Goal: Information Seeking & Learning: Learn about a topic

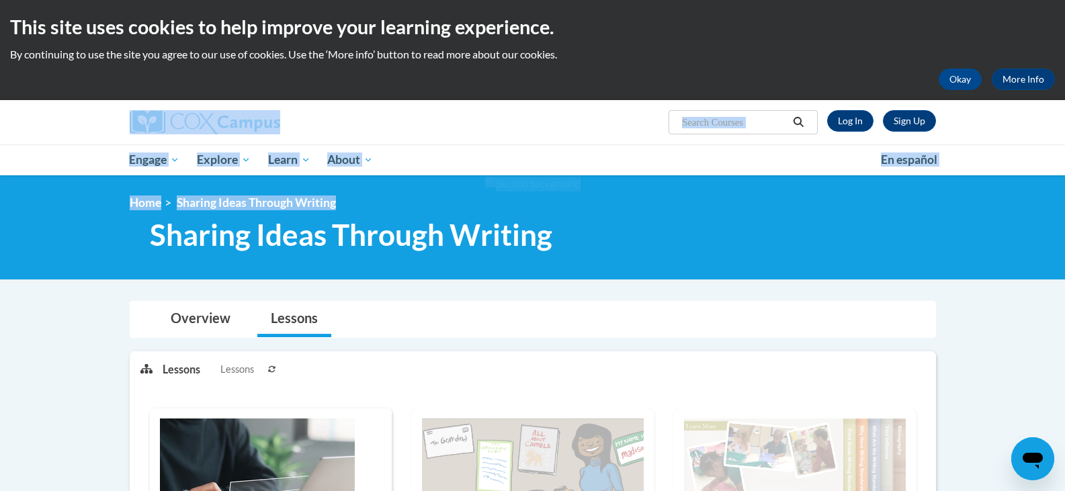
drag, startPoint x: 1062, startPoint y: 81, endPoint x: 1065, endPoint y: 177, distance: 95.4
click at [1064, 177] on html "This site uses cookies to help improve your learning experience. By continuing …" at bounding box center [532, 245] width 1065 height 491
click at [846, 116] on link "Log In" at bounding box center [850, 120] width 46 height 21
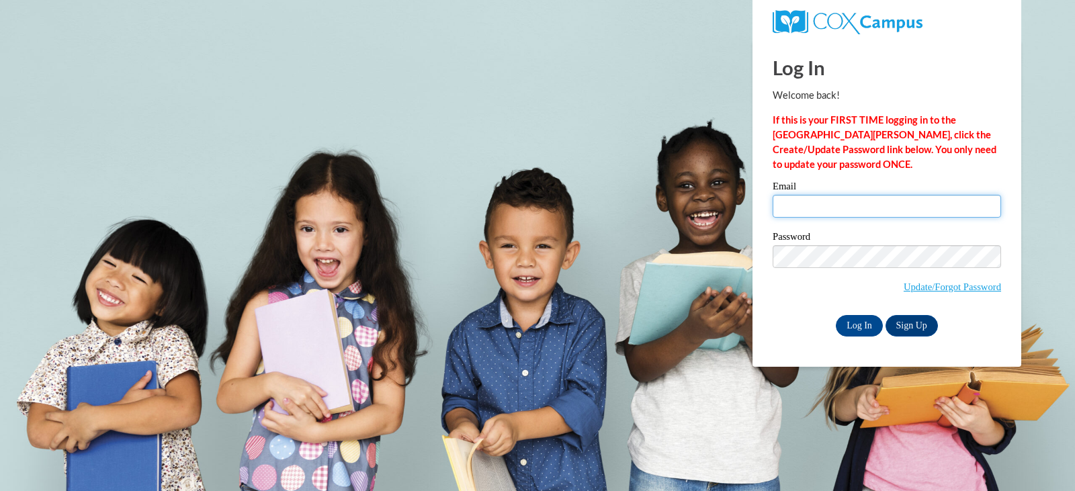
click at [836, 209] on input "Email" at bounding box center [886, 206] width 228 height 23
type input "tullnicole@yahoo.com"
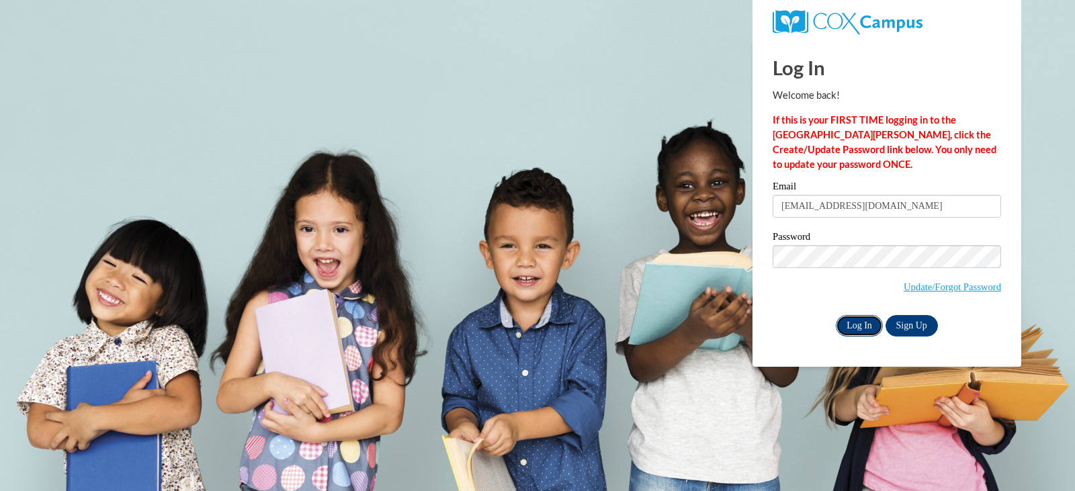
click at [859, 324] on input "Log In" at bounding box center [859, 325] width 47 height 21
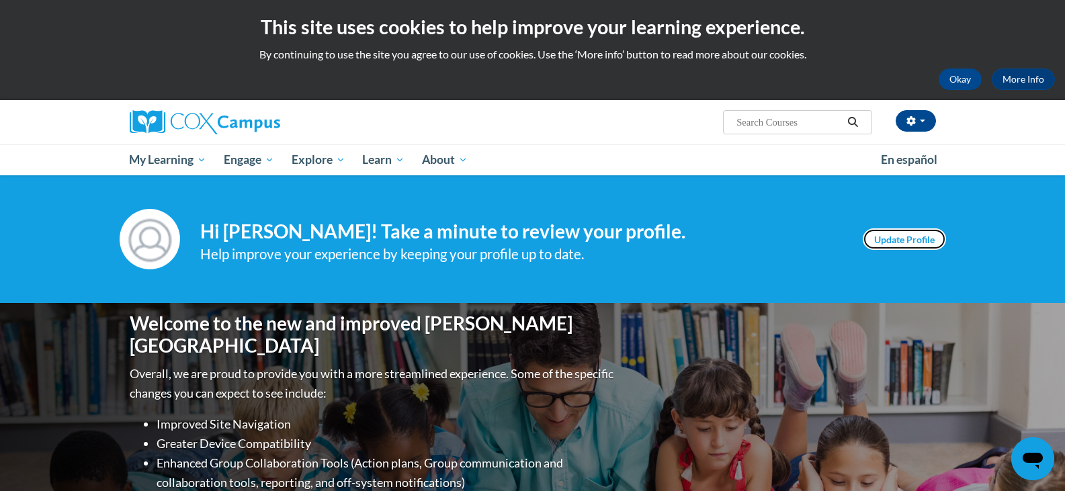
click at [928, 241] on link "Update Profile" at bounding box center [903, 238] width 83 height 21
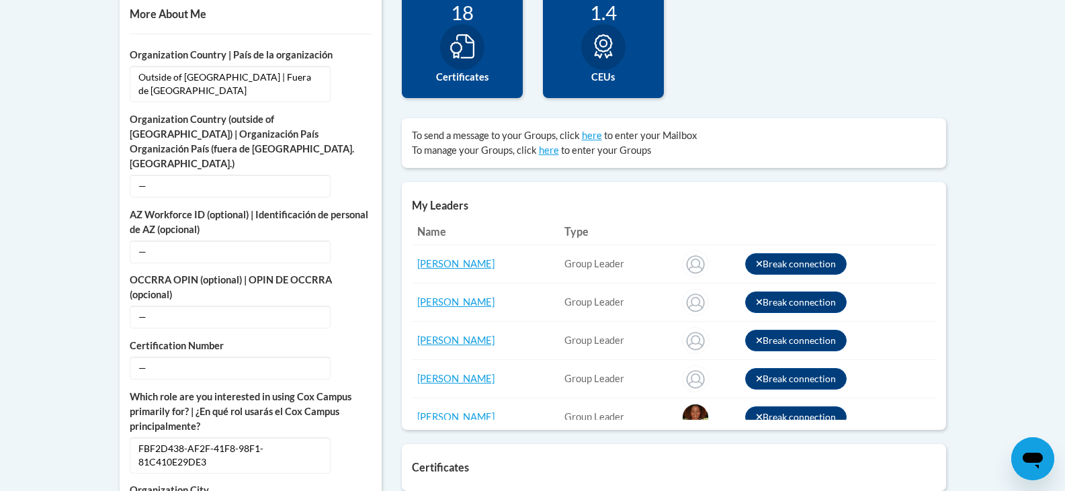
scroll to position [498, 0]
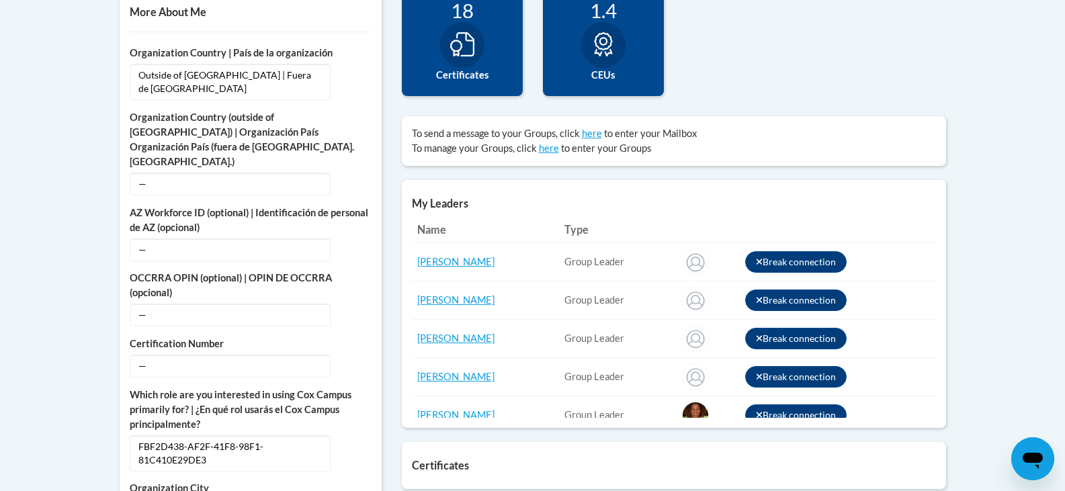
drag, startPoint x: 1074, startPoint y: 73, endPoint x: 1074, endPoint y: 220, distance: 147.1
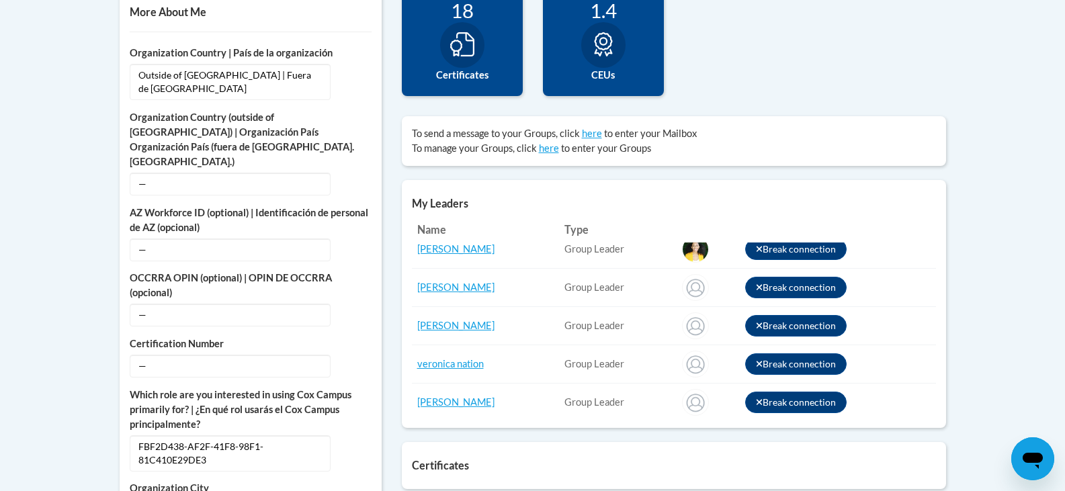
scroll to position [248, 0]
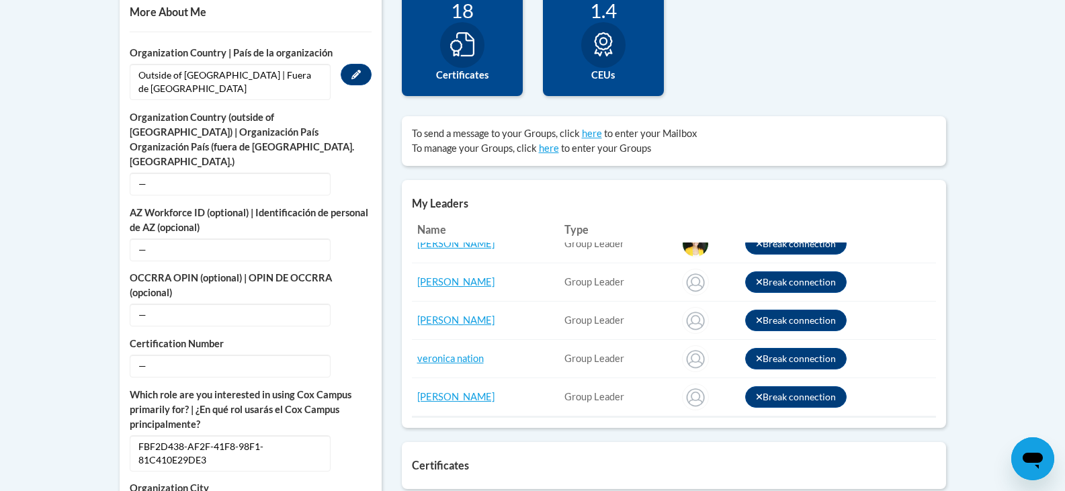
click at [244, 78] on span "Outside of the United States | Fuera de los Estados Unidos" at bounding box center [230, 82] width 201 height 36
click at [277, 87] on span "Outside of the United States | Fuera de los Estados Unidos" at bounding box center [230, 82] width 201 height 36
click at [210, 84] on span "Outside of the United States | Fuera de los Estados Unidos" at bounding box center [230, 82] width 201 height 36
click at [356, 76] on icon "Custom profile fields" at bounding box center [355, 74] width 9 height 9
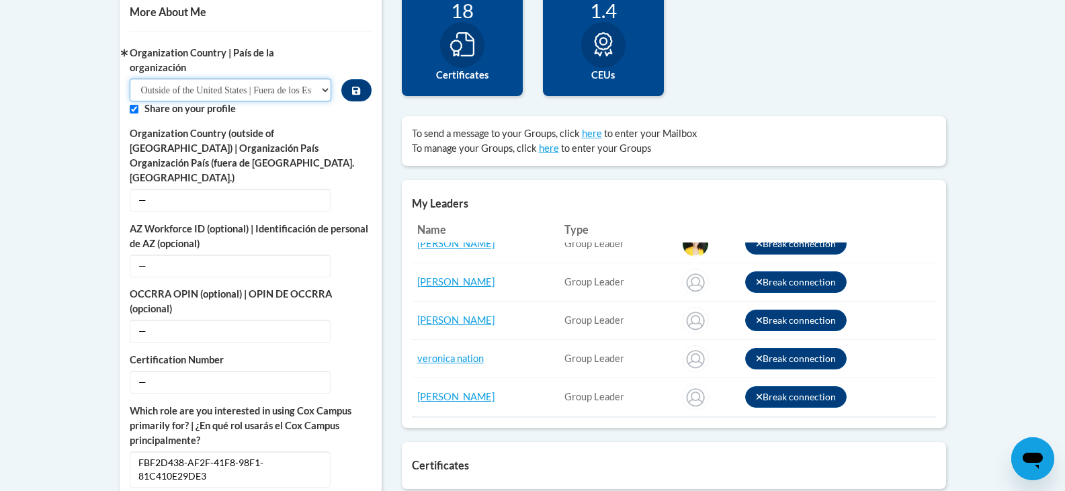
click at [324, 91] on select "Please Select United States | Estados Unidos Outside of the United States | Fue…" at bounding box center [231, 90] width 202 height 23
click at [130, 79] on select "Please Select United States | Estados Unidos Outside of the United States | Fue…" at bounding box center [231, 90] width 202 height 23
click at [186, 189] on span "—" at bounding box center [230, 200] width 201 height 23
click at [148, 189] on span "—" at bounding box center [230, 200] width 201 height 23
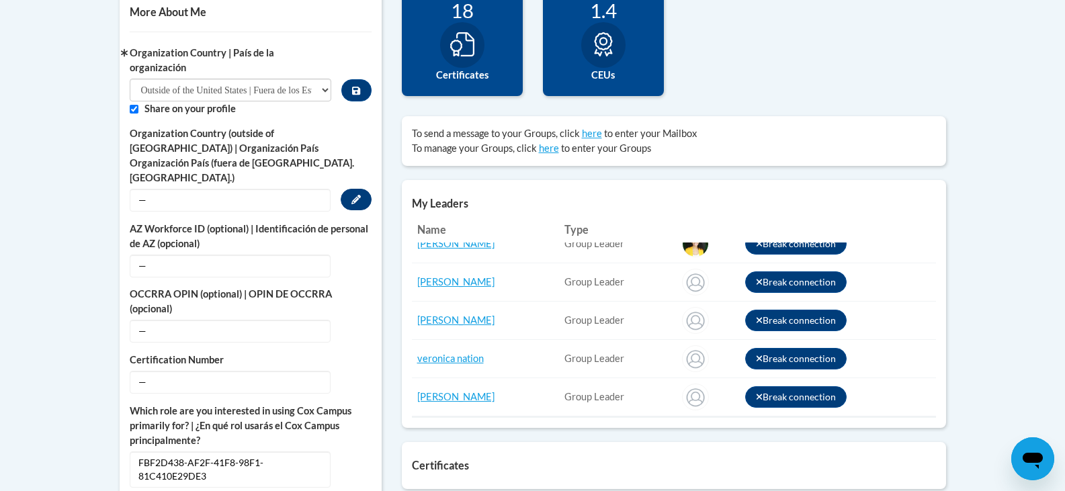
click at [348, 189] on button "Edit" at bounding box center [356, 199] width 31 height 21
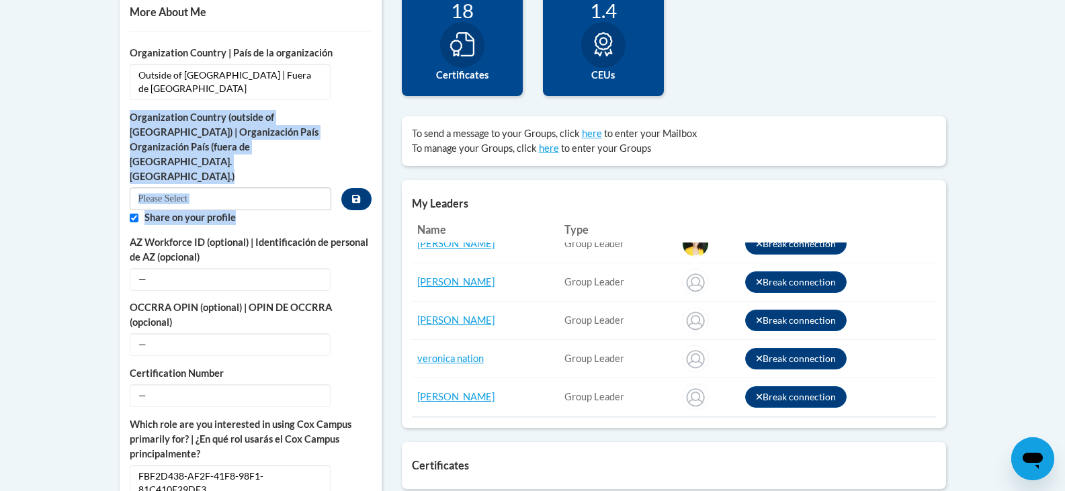
click at [316, 187] on input "Custom profile fields" at bounding box center [231, 198] width 202 height 23
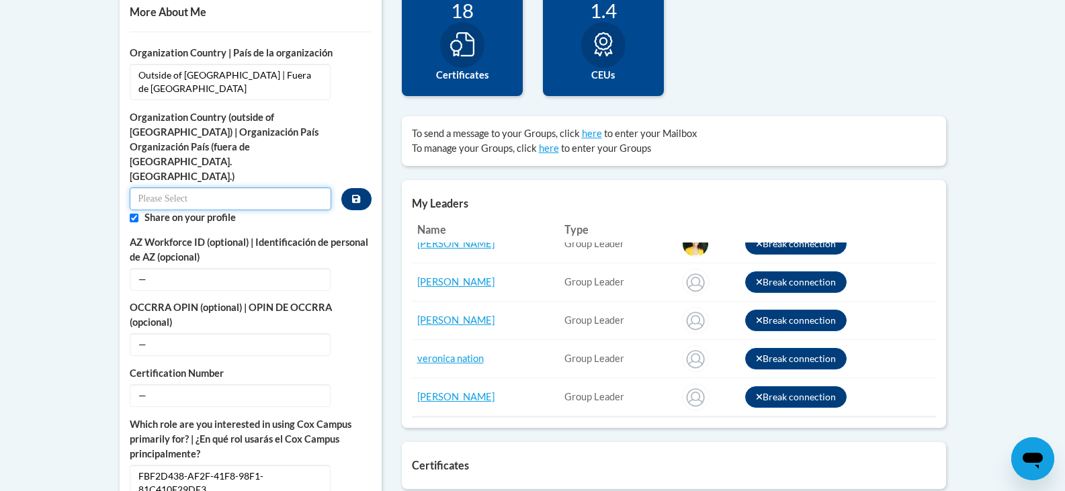
type input "BB"
click at [324, 268] on span "—" at bounding box center [230, 279] width 201 height 23
click at [357, 274] on icon "Custom profile fields" at bounding box center [355, 278] width 9 height 9
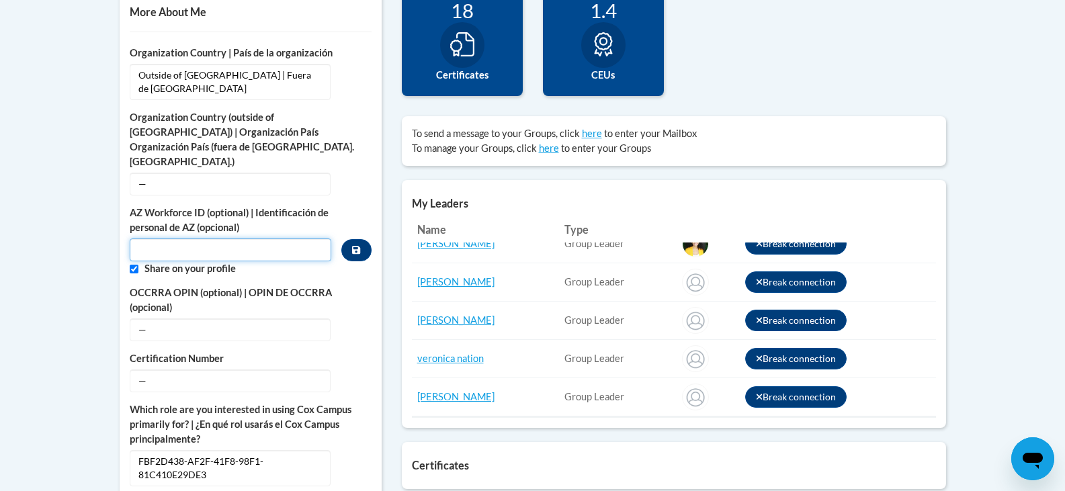
click at [288, 238] on input "Custom profile fields" at bounding box center [231, 249] width 202 height 23
click at [291, 238] on input "Custom profile fields" at bounding box center [231, 249] width 202 height 23
click at [260, 173] on span "—" at bounding box center [230, 184] width 201 height 23
click at [138, 173] on span "—" at bounding box center [230, 184] width 201 height 23
click at [294, 450] on span "FBF2D438-AF2F-41F8-98F1-81C410E29DE3" at bounding box center [230, 468] width 201 height 36
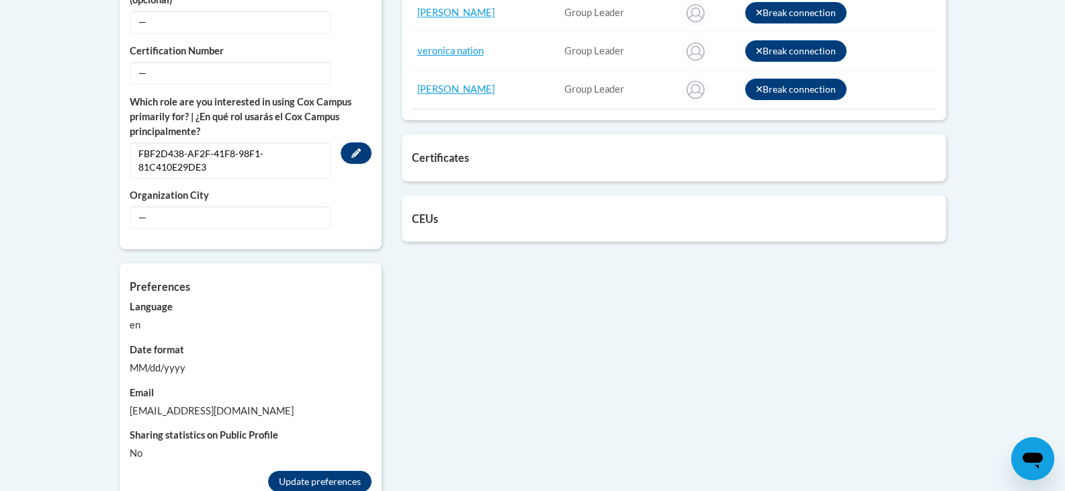
scroll to position [807, 0]
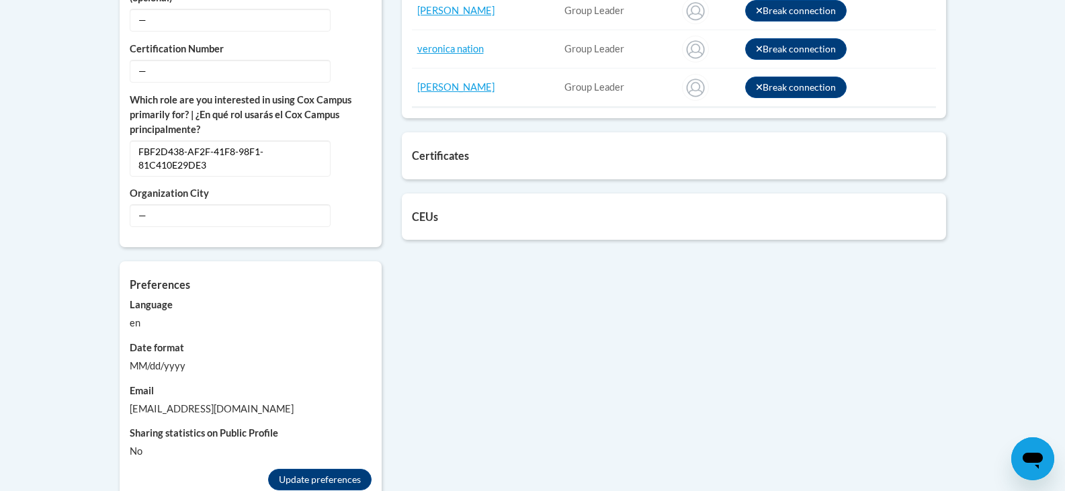
click at [153, 359] on div "MM/dd/yyyy" at bounding box center [251, 366] width 242 height 15
click at [132, 359] on div "MM/dd/yyyy" at bounding box center [251, 366] width 242 height 15
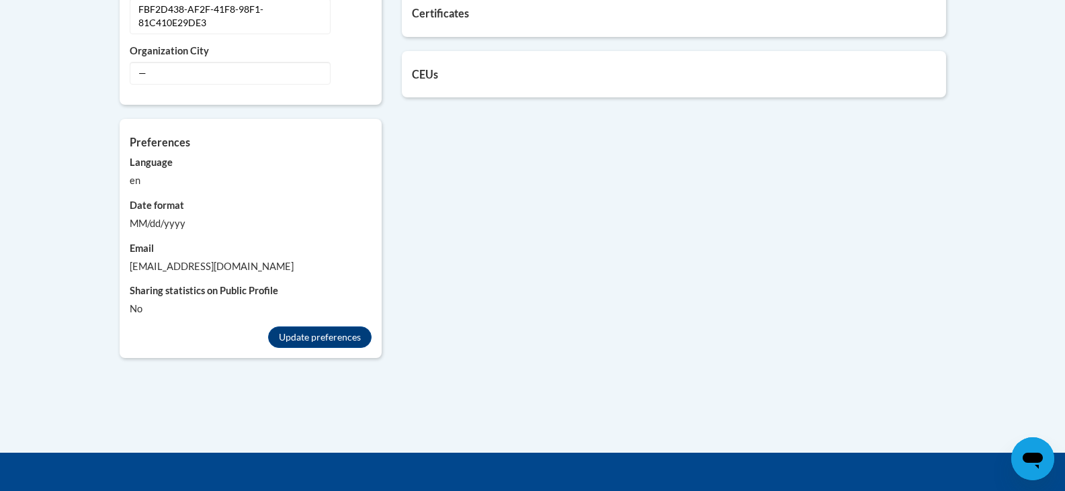
scroll to position [948, 0]
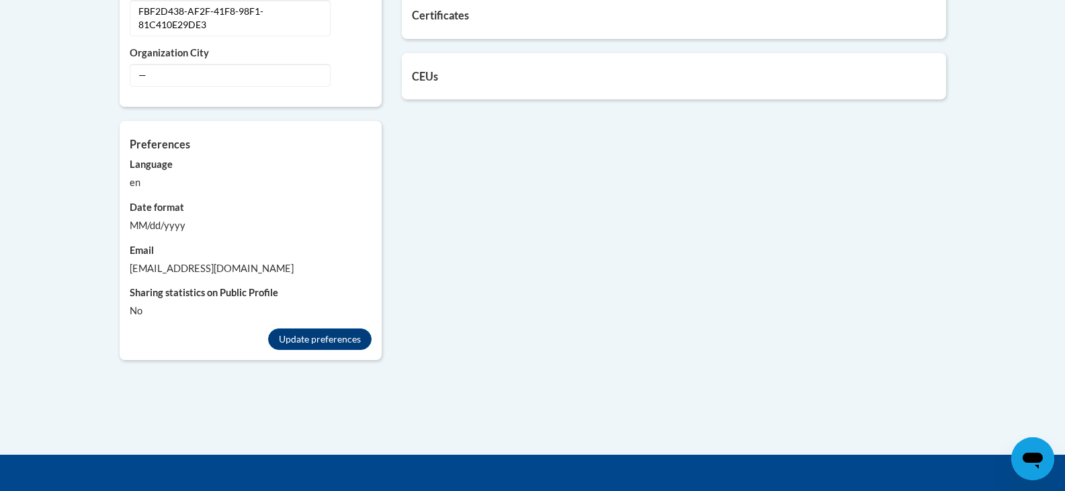
click at [436, 76] on h5 "CEUs" at bounding box center [674, 76] width 524 height 13
click at [446, 15] on h5 "Certificates" at bounding box center [674, 15] width 524 height 13
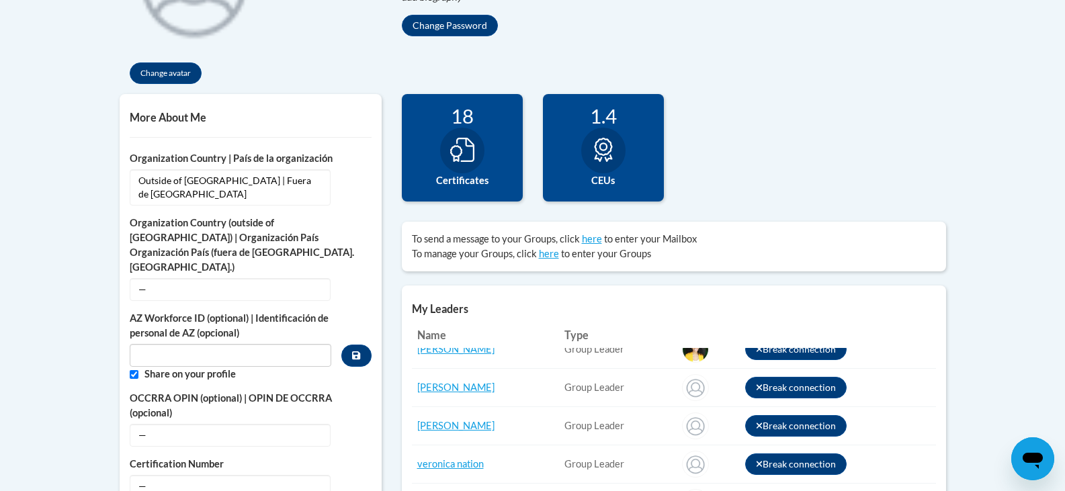
scroll to position [356, 0]
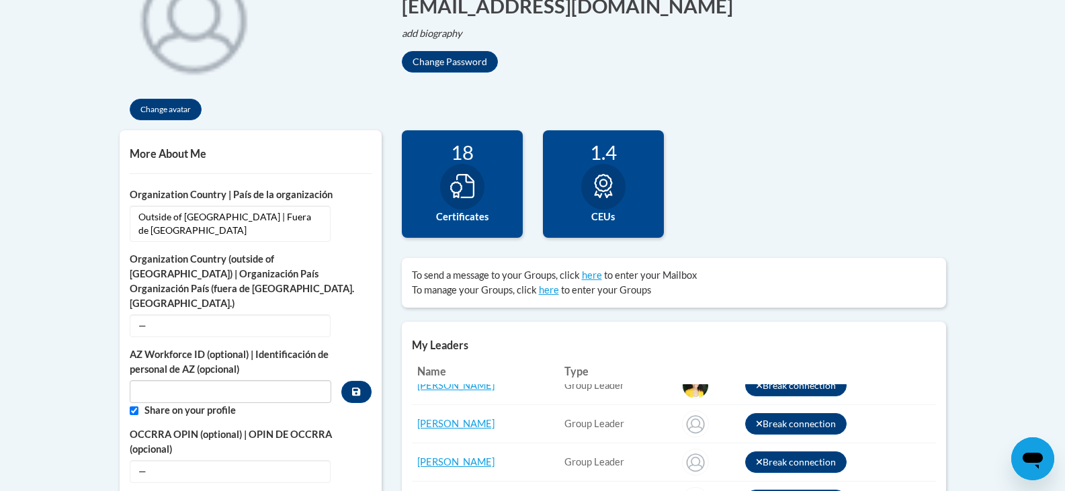
click at [605, 193] on icon at bounding box center [603, 186] width 18 height 24
click at [155, 107] on button "Change avatar" at bounding box center [166, 109] width 72 height 21
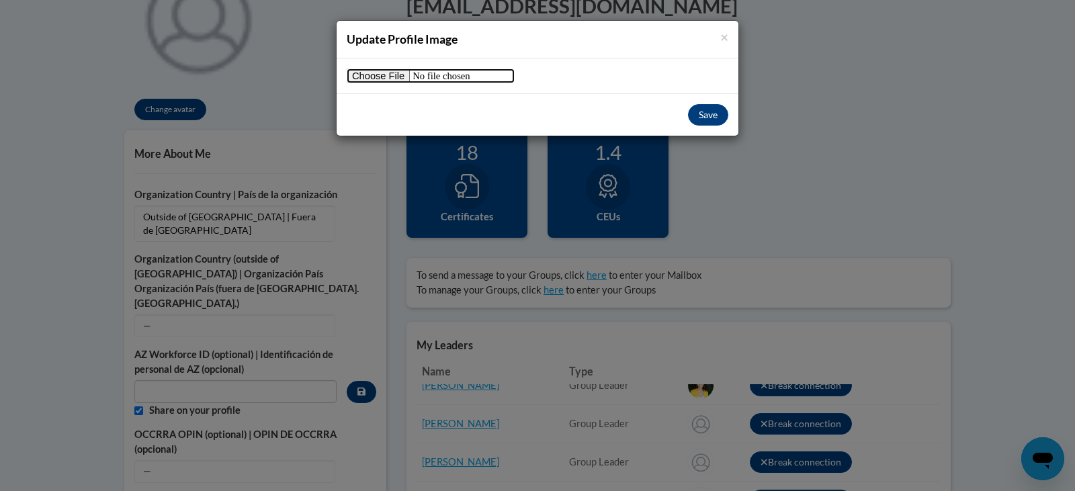
click at [366, 77] on input "file" at bounding box center [431, 76] width 168 height 15
click at [721, 37] on span "×" at bounding box center [724, 36] width 8 height 17
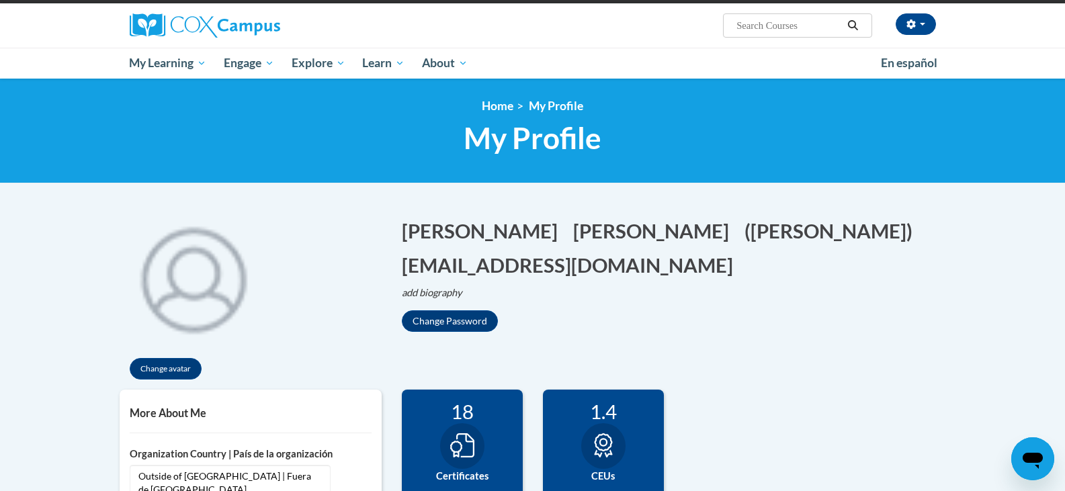
scroll to position [93, 0]
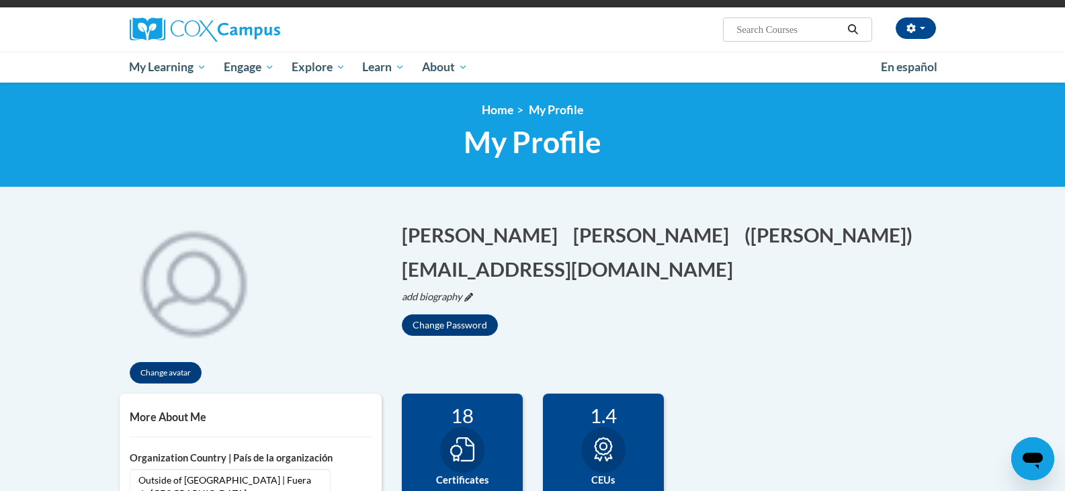
click at [466, 298] on icon "Edit biography" at bounding box center [468, 297] width 9 height 9
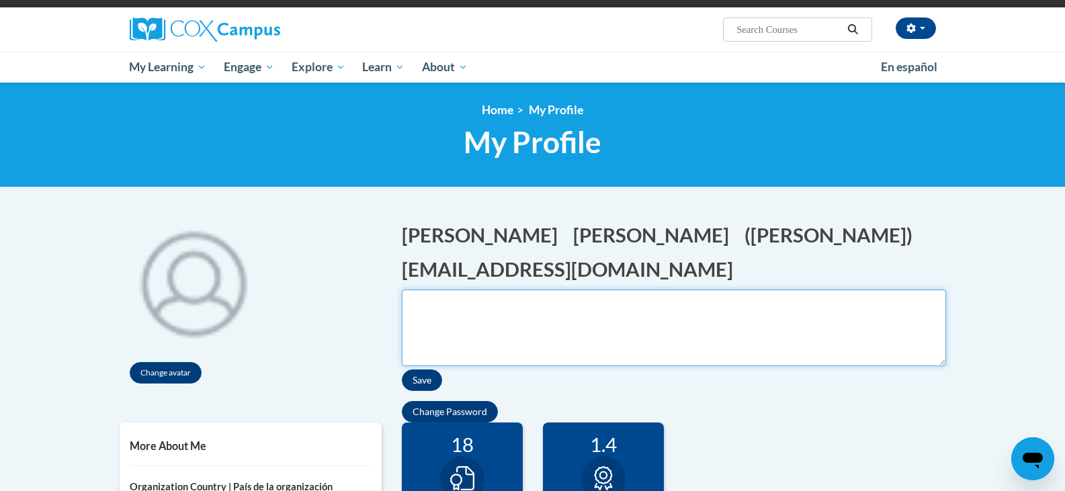
click at [461, 303] on textarea "Biography" at bounding box center [674, 328] width 544 height 77
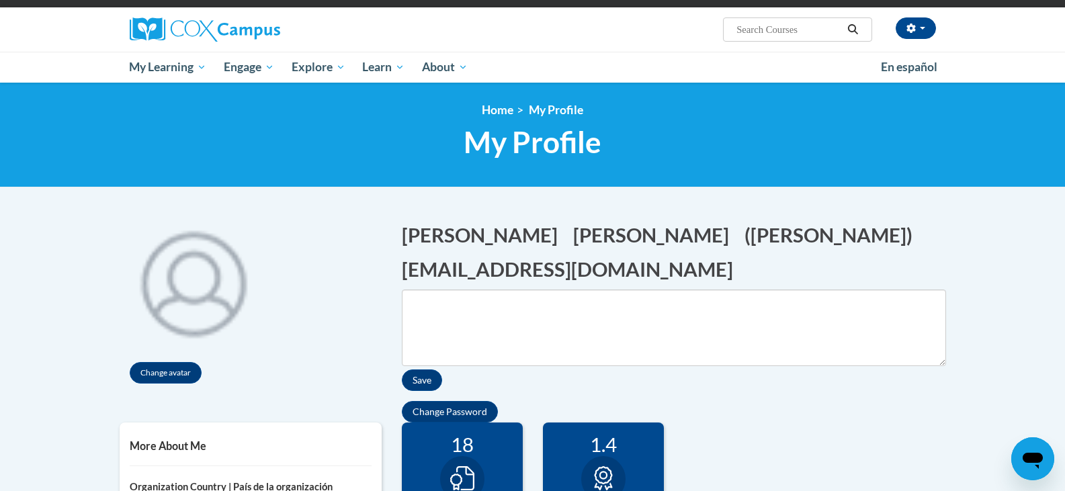
click at [821, 416] on div "Change Password" at bounding box center [674, 411] width 544 height 21
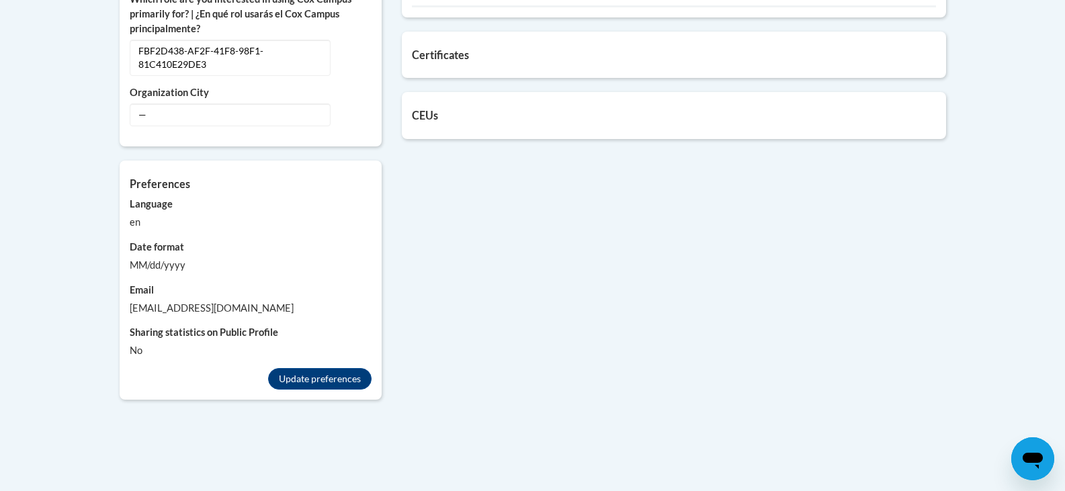
scroll to position [961, 0]
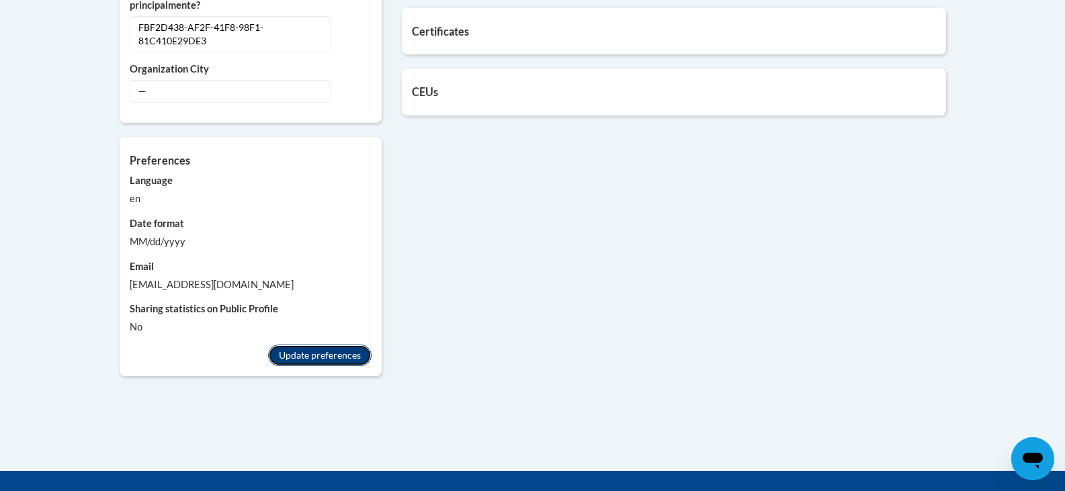
click at [330, 345] on button "Update preferences" at bounding box center [319, 355] width 103 height 21
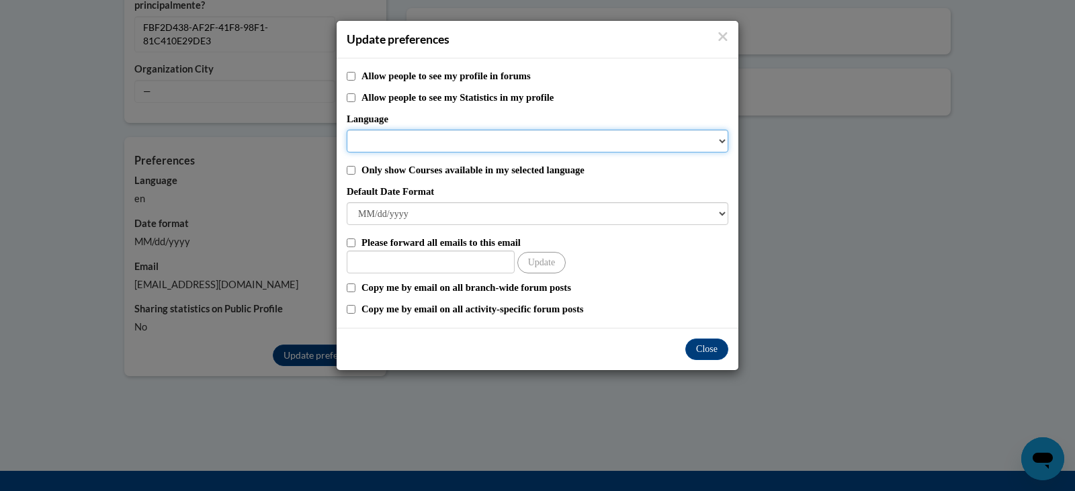
click at [724, 139] on select "Language" at bounding box center [538, 141] width 382 height 23
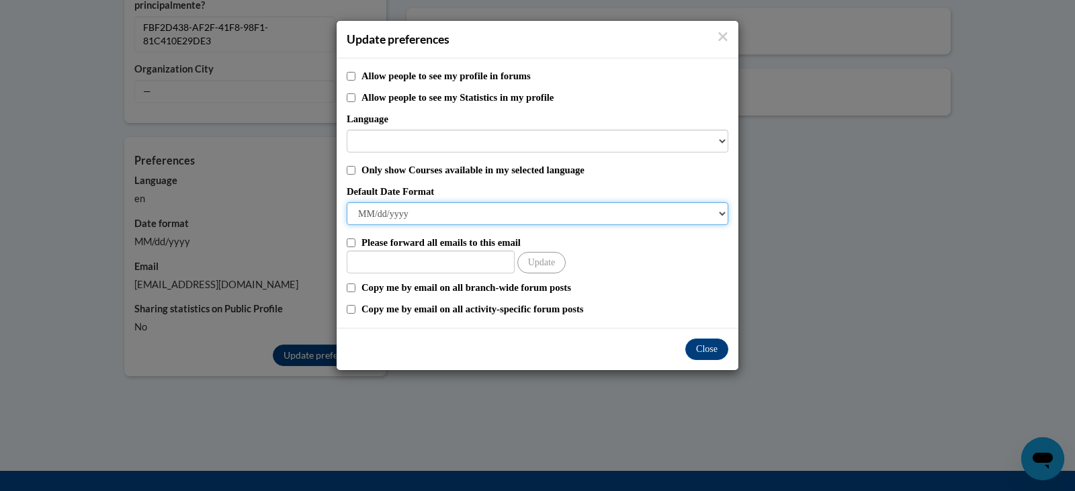
click at [723, 213] on select "M/d/yyyy M/d/yy MM/dd/yy MM/dd/yyyy yy/MM/dd yyyy-MM-dd dd-MMM-yyyy dd/MM/yyyy …" at bounding box center [538, 213] width 382 height 23
click at [707, 168] on label "Only show Courses available in my selected language" at bounding box center [544, 170] width 367 height 15
click at [355, 168] on input "Only show Courses available in my selected language" at bounding box center [351, 170] width 9 height 9
click at [351, 167] on input "Only show Courses available in my selected language" at bounding box center [351, 170] width 9 height 9
checkbox input "false"
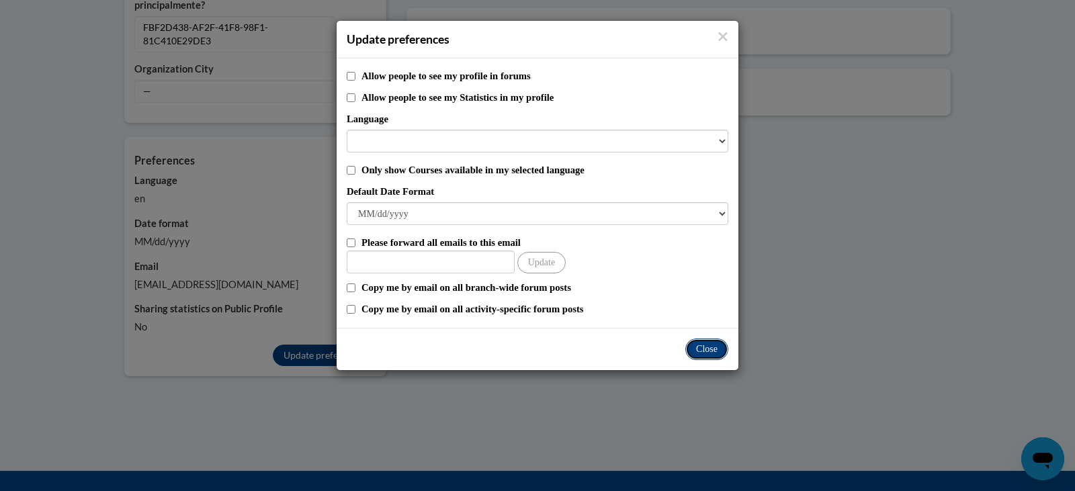
click at [707, 347] on button "Close" at bounding box center [706, 349] width 43 height 21
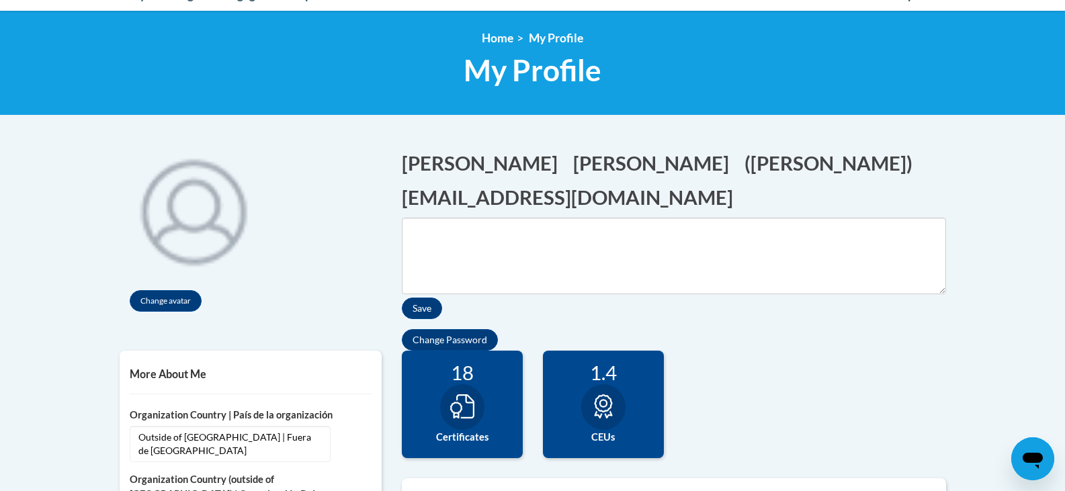
scroll to position [0, 0]
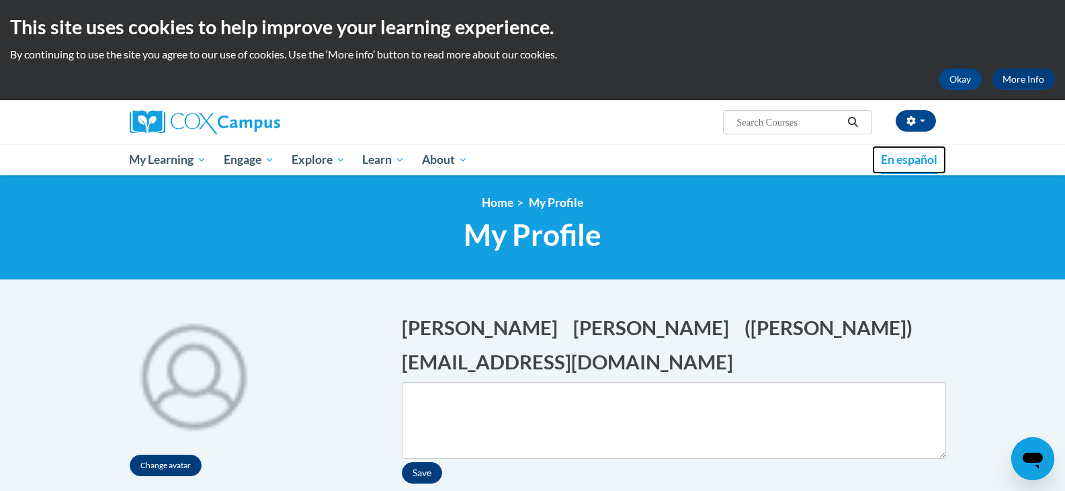
click at [901, 157] on span "En español" at bounding box center [909, 159] width 56 height 14
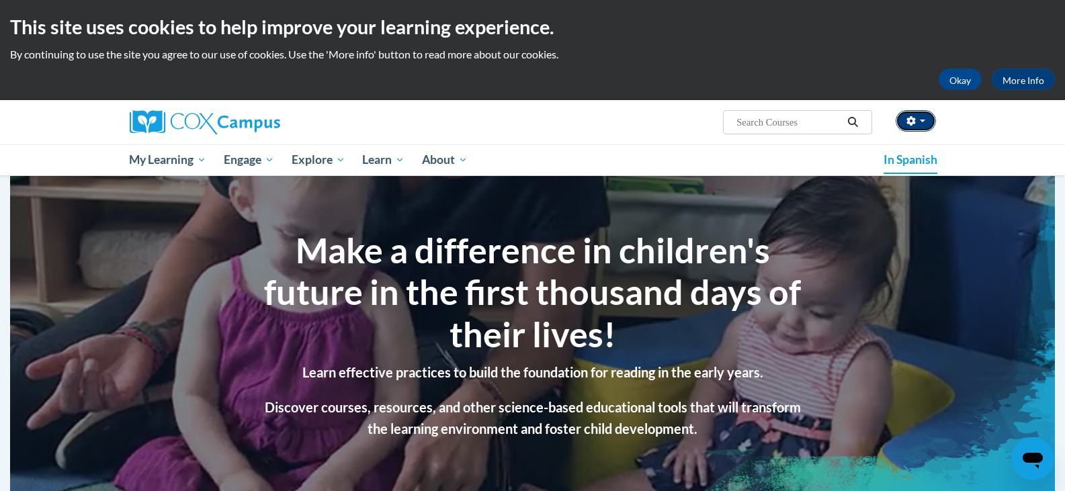
click at [926, 117] on button "button" at bounding box center [915, 120] width 40 height 21
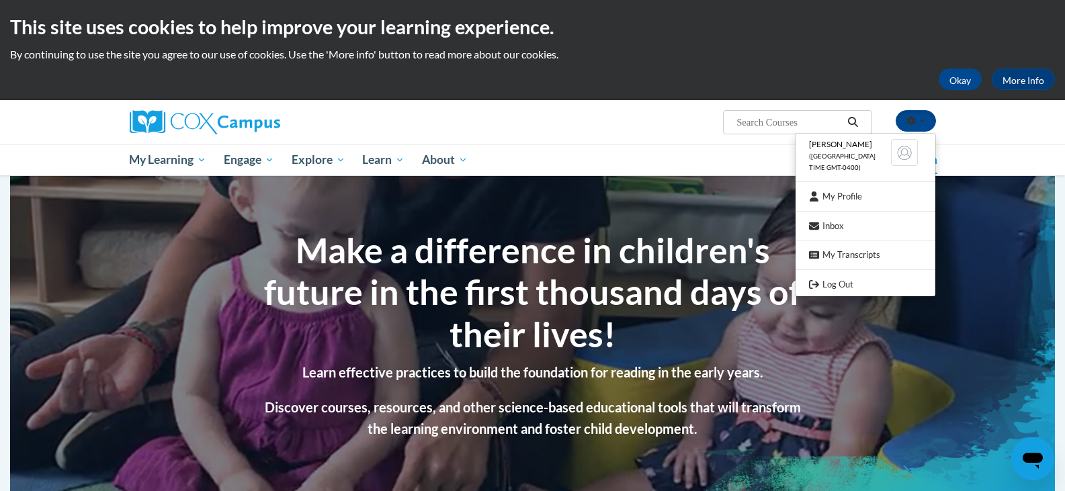
click at [1015, 333] on section "Make a difference in children's future in the first thousand days of their live…" at bounding box center [532, 334] width 1044 height 316
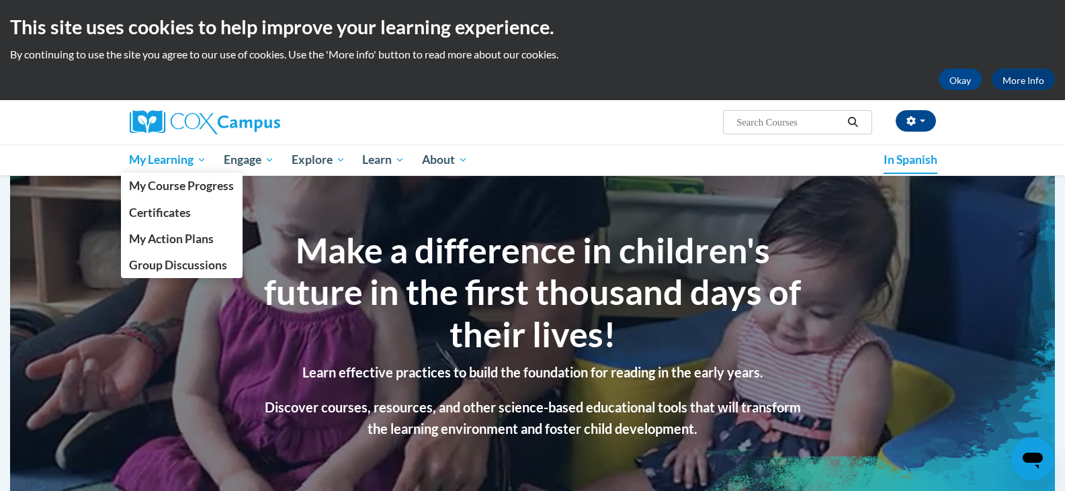
click at [173, 163] on font "My Learning" at bounding box center [161, 159] width 64 height 14
click at [180, 179] on font "My Course Progress" at bounding box center [181, 186] width 105 height 14
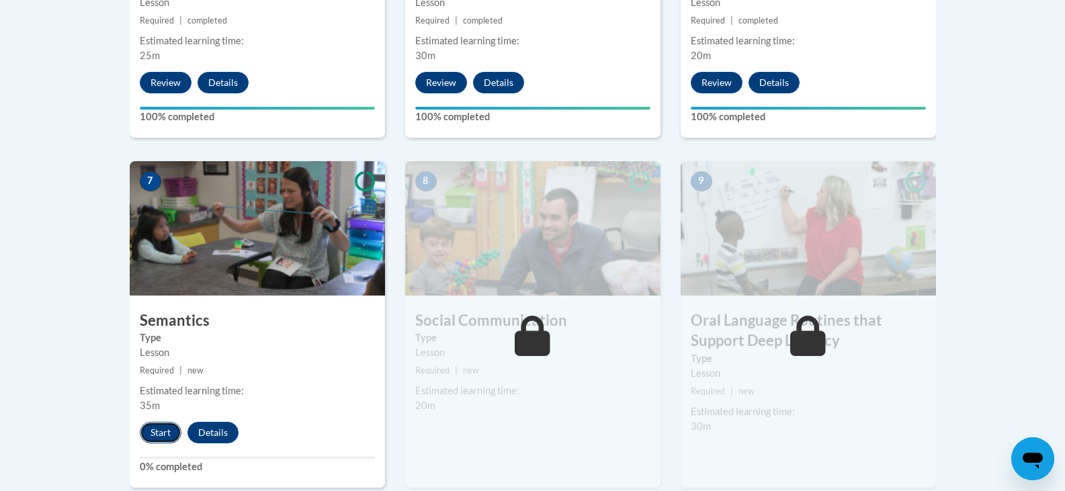
click at [165, 422] on button "Start" at bounding box center [161, 432] width 42 height 21
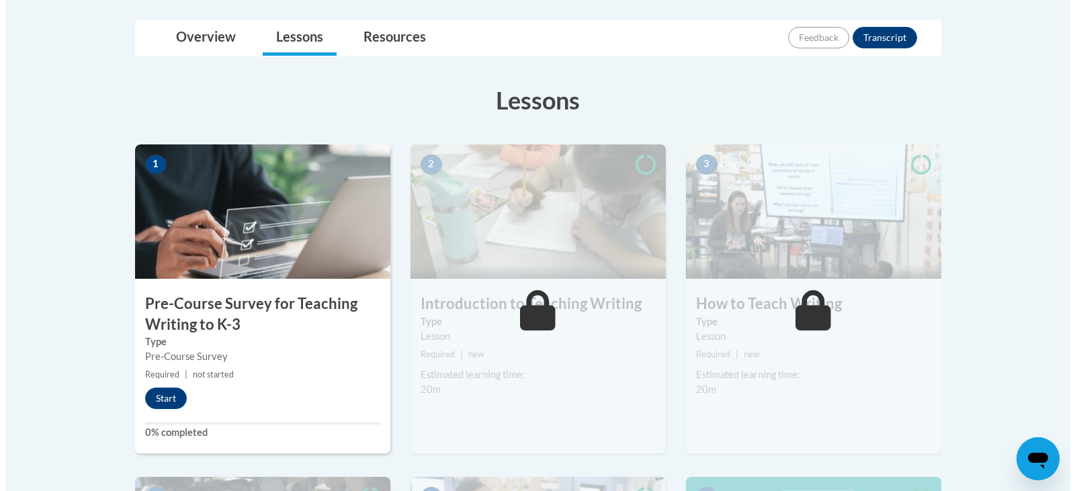
scroll to position [331, 0]
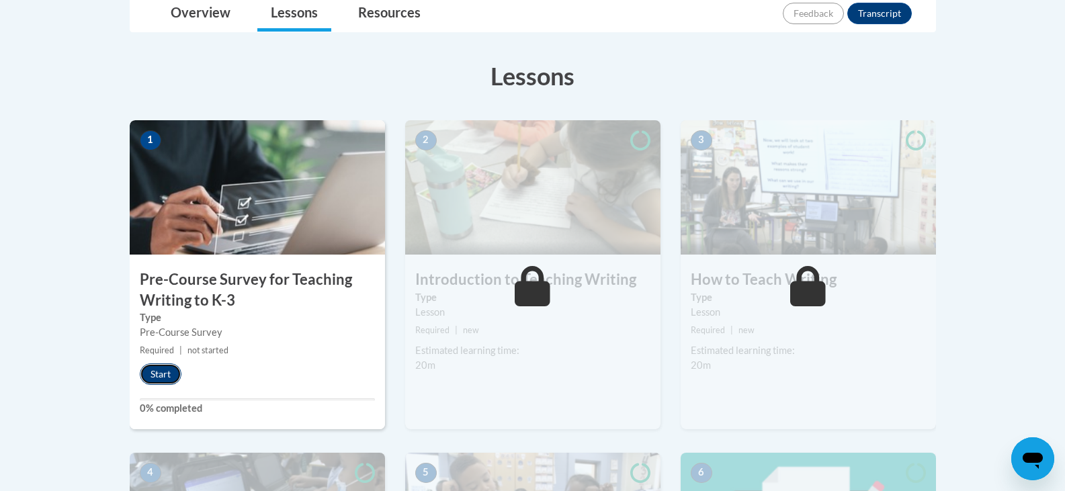
click at [164, 377] on button "Start" at bounding box center [161, 373] width 42 height 21
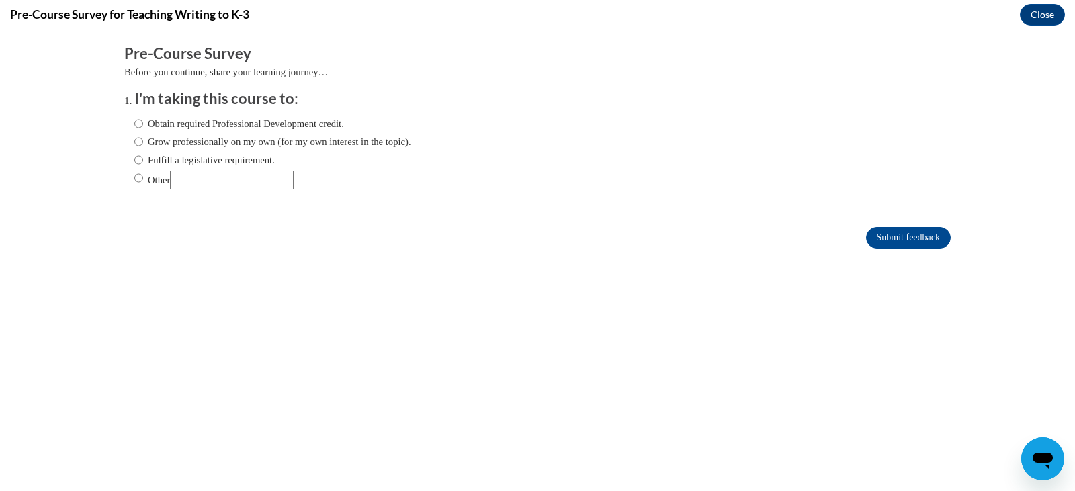
scroll to position [0, 0]
click at [134, 138] on input "Grow professionally on my own (for my own interest in the topic)." at bounding box center [138, 141] width 9 height 15
radio input "true"
click at [882, 229] on input "Submit feedback" at bounding box center [908, 237] width 85 height 21
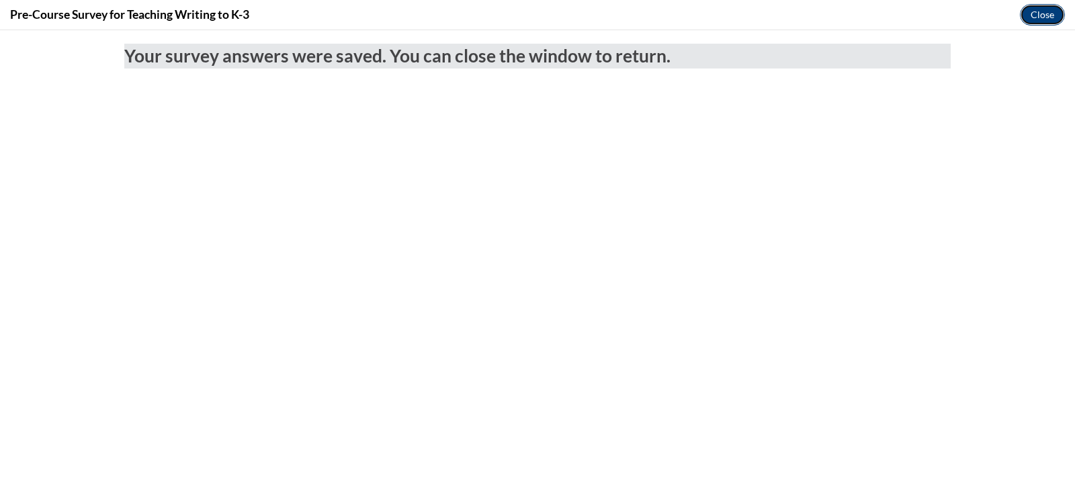
click at [1040, 8] on button "Close" at bounding box center [1042, 14] width 45 height 21
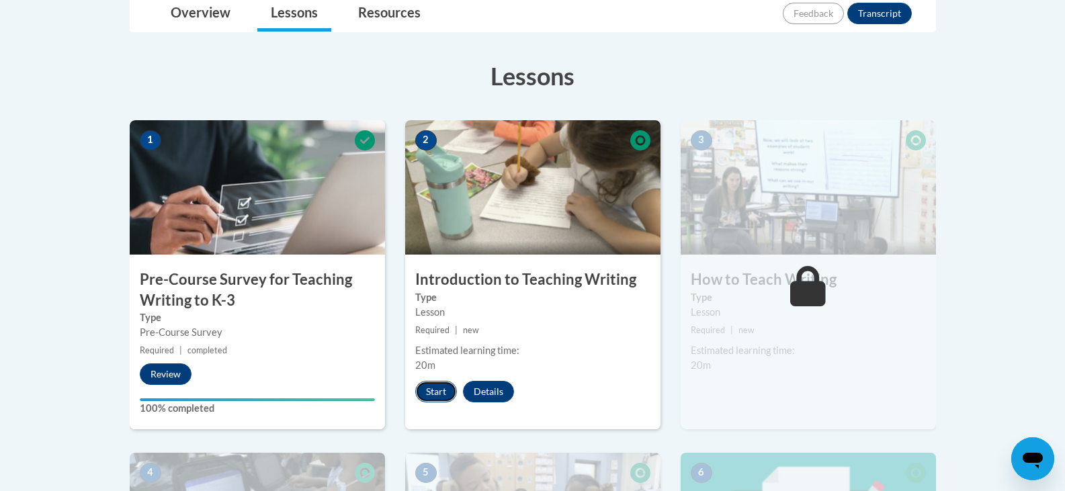
click at [441, 388] on button "Start" at bounding box center [436, 391] width 42 height 21
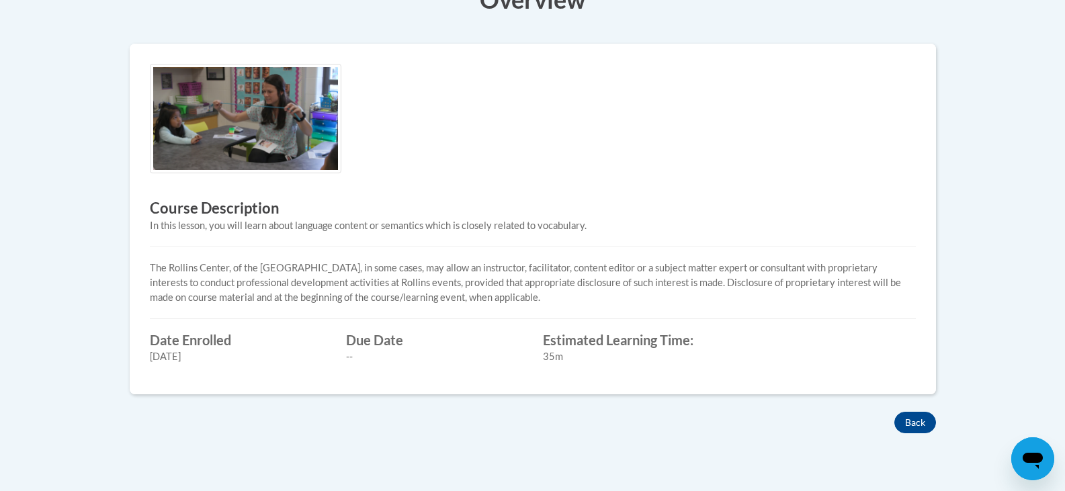
scroll to position [390, 0]
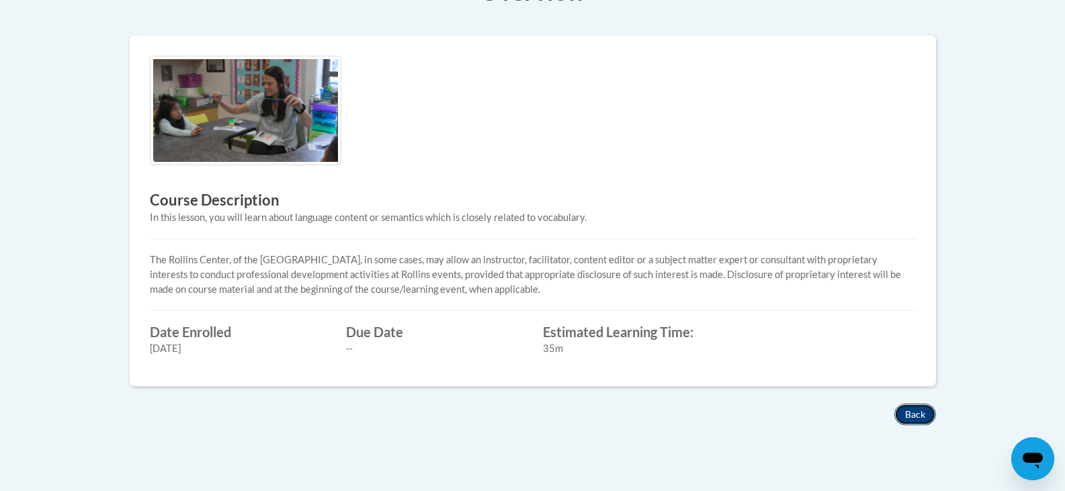
click at [906, 415] on button "Back" at bounding box center [915, 414] width 42 height 21
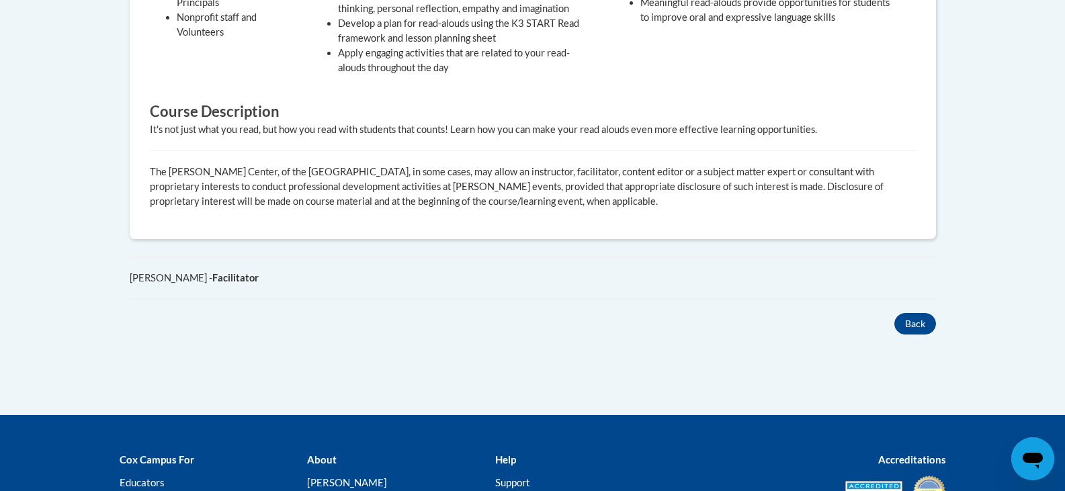
scroll to position [748, 0]
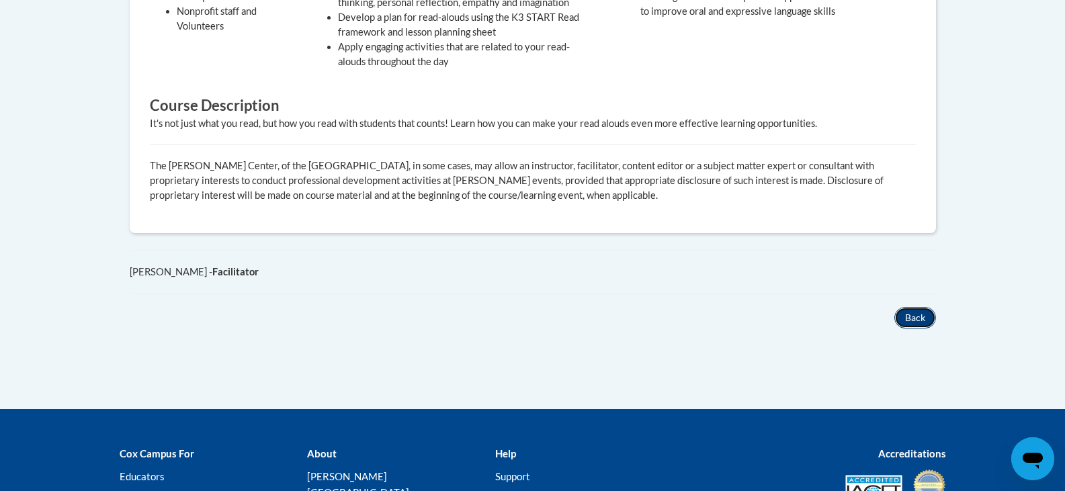
click at [909, 307] on button "Back" at bounding box center [915, 317] width 42 height 21
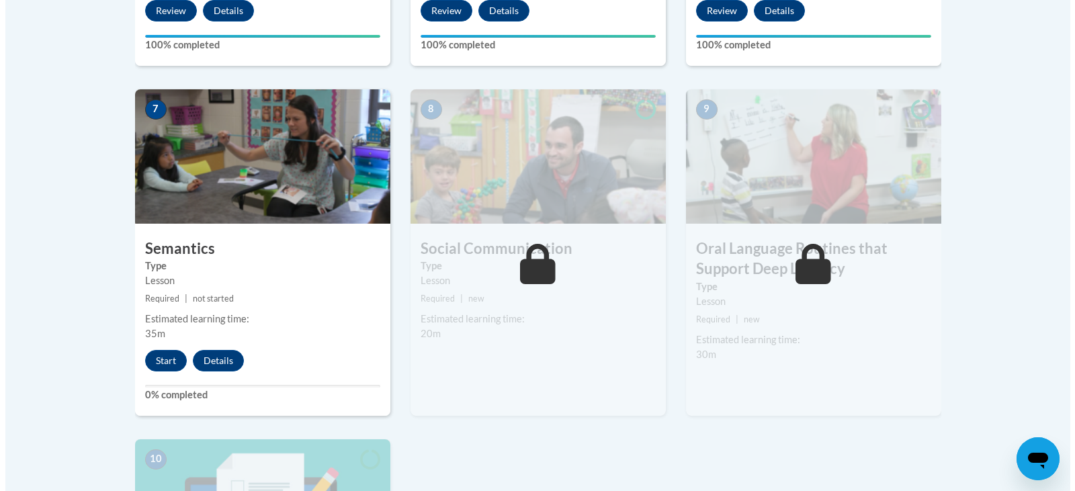
scroll to position [1107, 0]
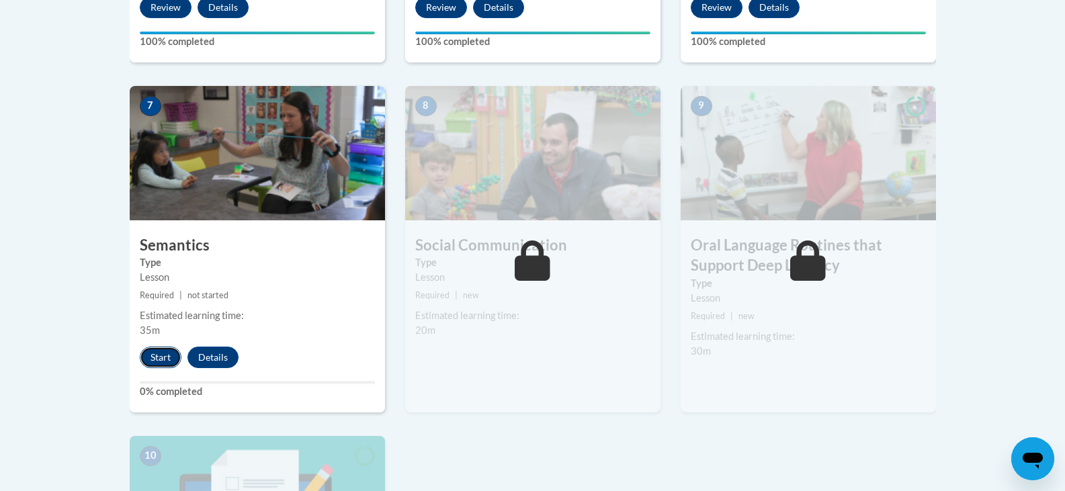
click at [148, 356] on button "Start" at bounding box center [161, 357] width 42 height 21
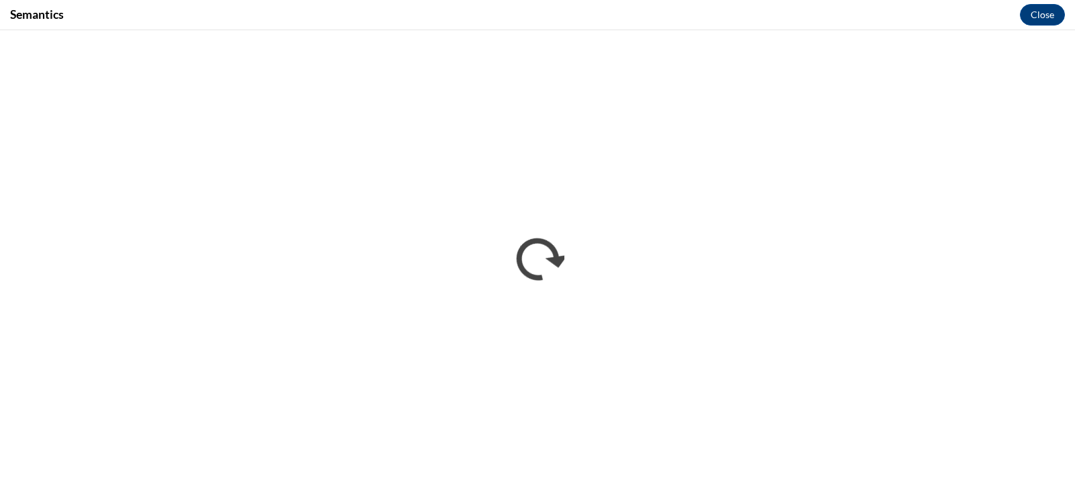
scroll to position [0, 0]
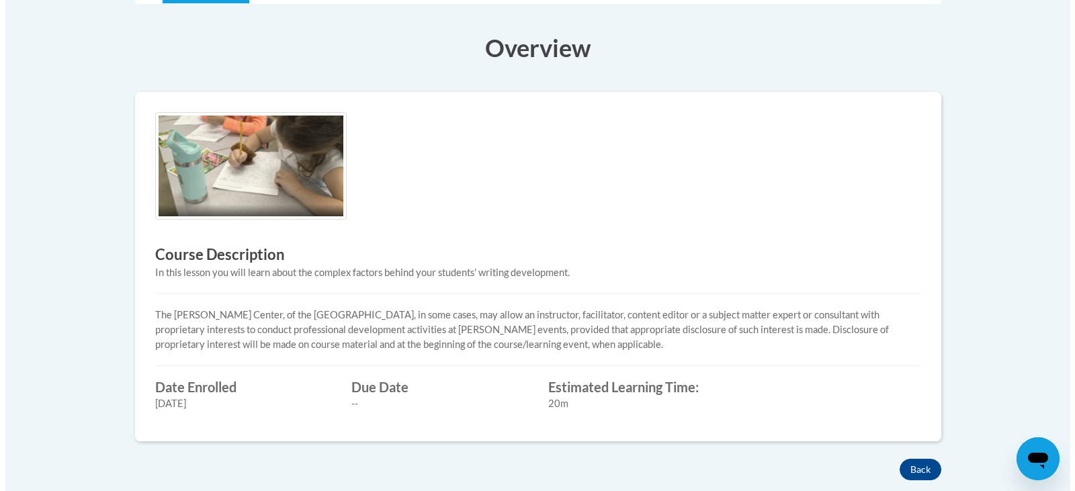
scroll to position [281, 0]
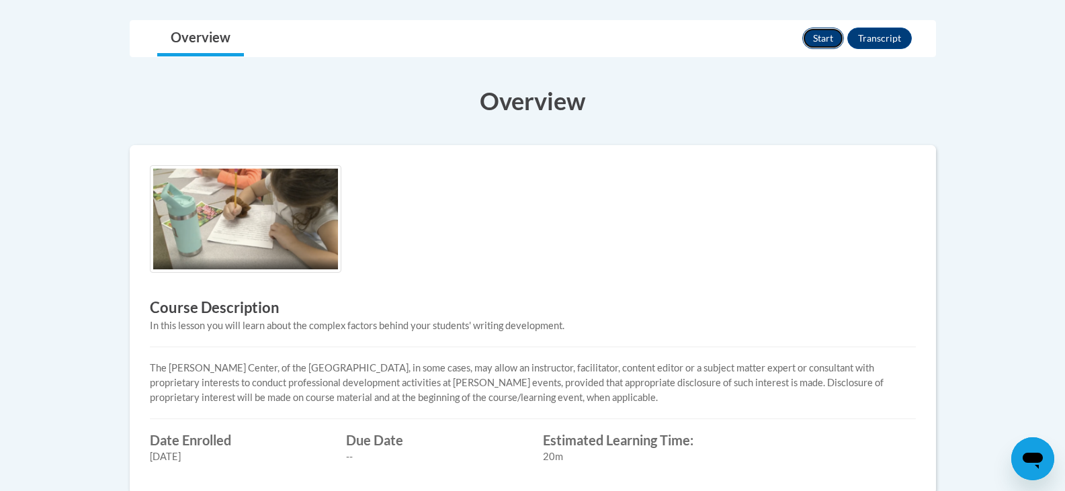
click at [825, 32] on button "Start" at bounding box center [823, 38] width 42 height 21
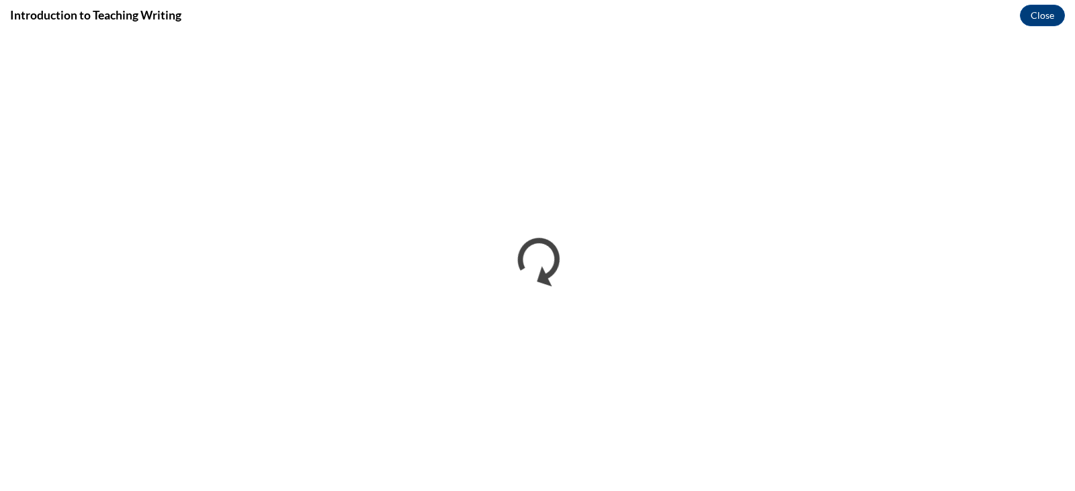
scroll to position [0, 0]
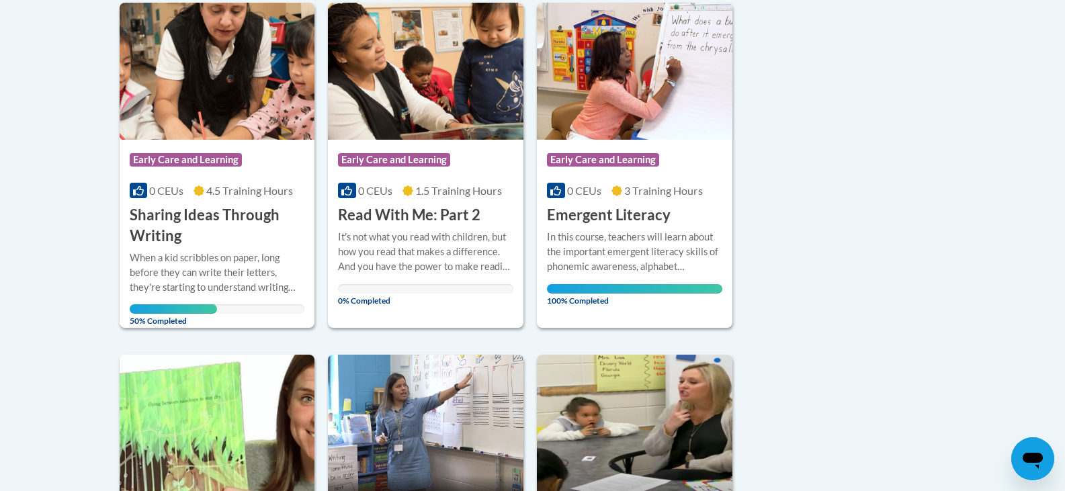
scroll to position [348, 0]
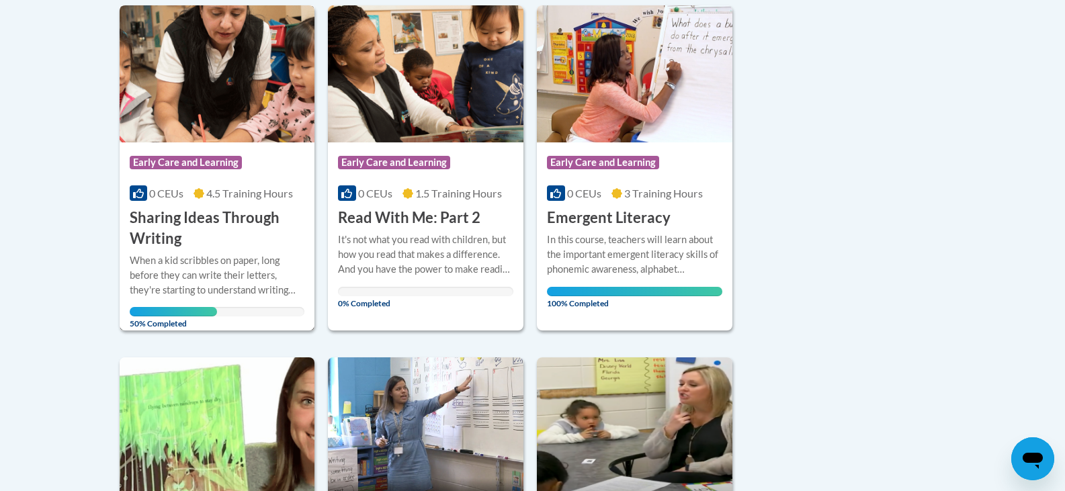
click at [259, 235] on h3 "Sharing Ideas Through Writing" at bounding box center [217, 229] width 175 height 42
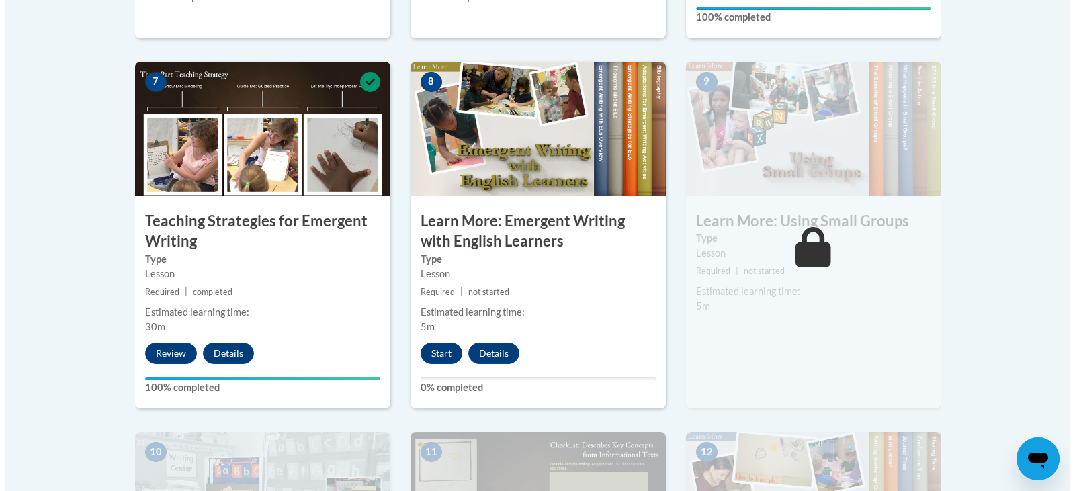
scroll to position [1128, 0]
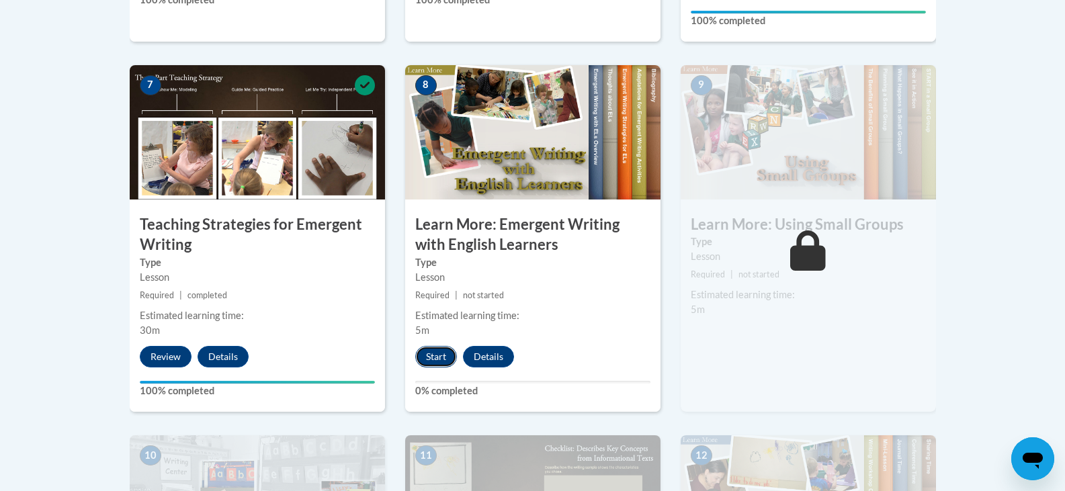
click at [435, 346] on button "Start" at bounding box center [436, 356] width 42 height 21
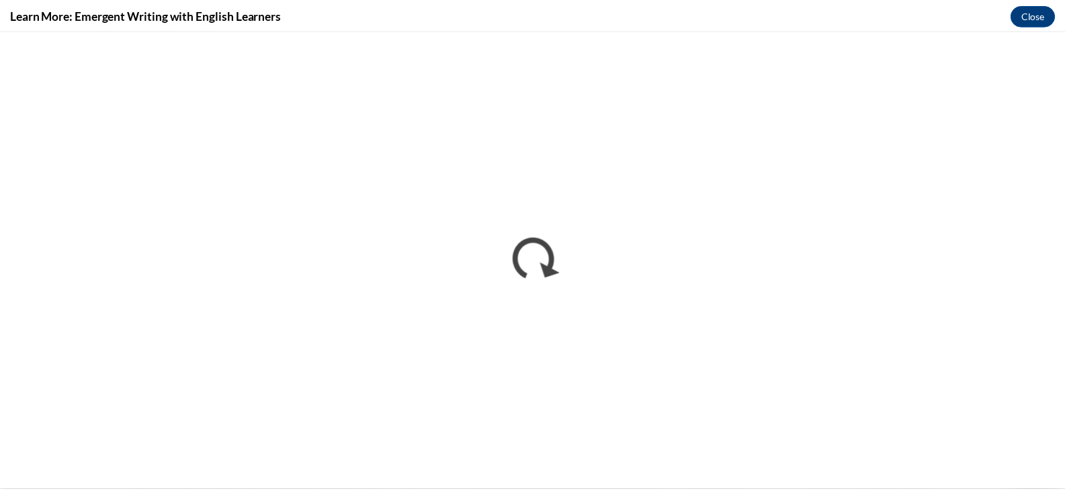
scroll to position [0, 0]
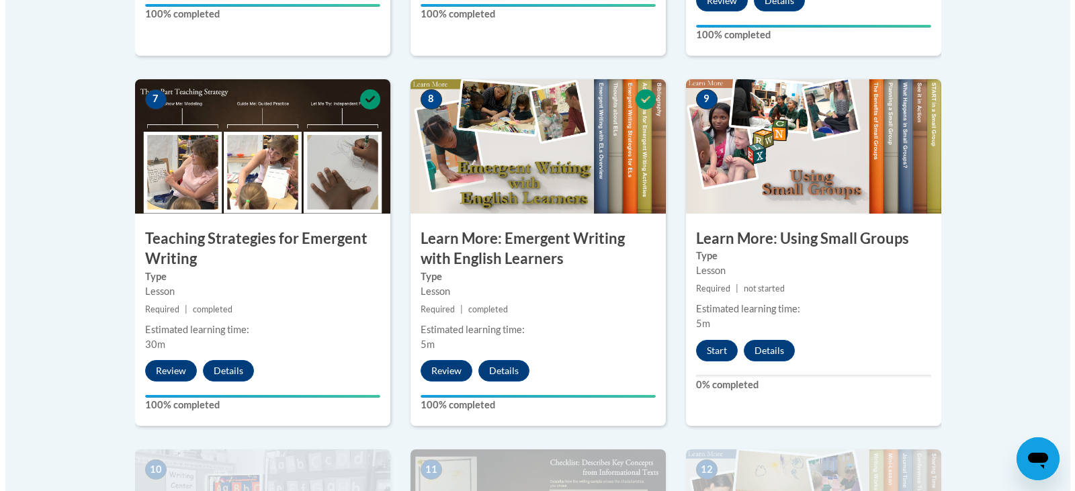
scroll to position [1110, 0]
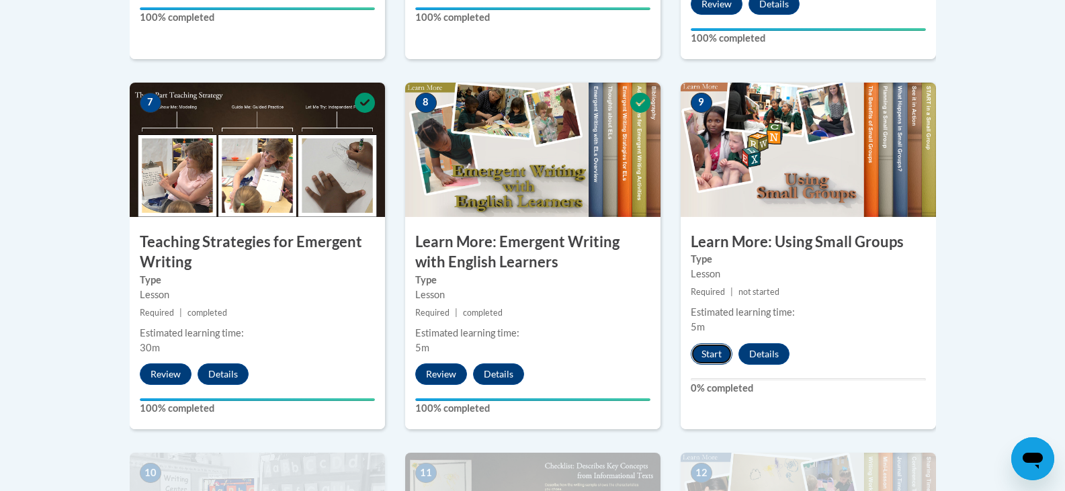
click at [708, 343] on button "Start" at bounding box center [712, 353] width 42 height 21
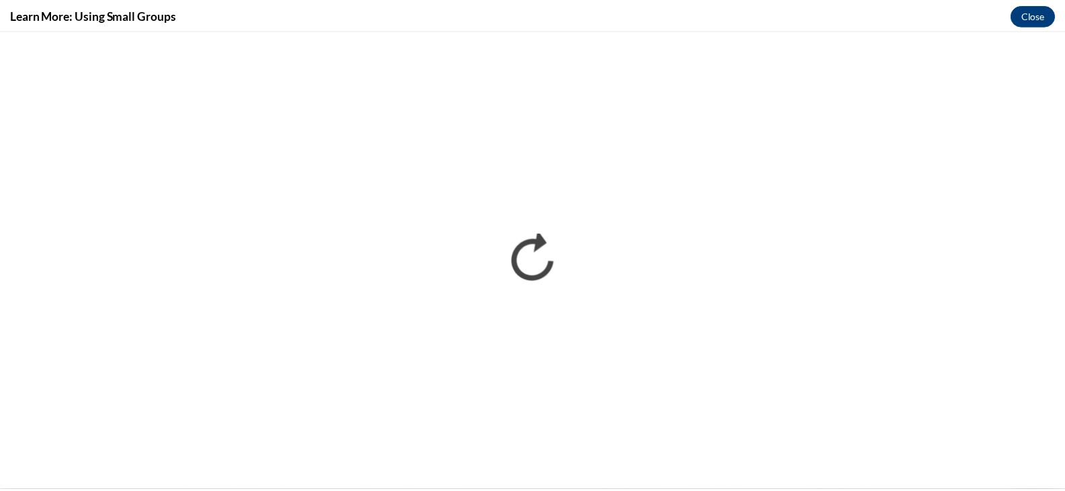
scroll to position [0, 0]
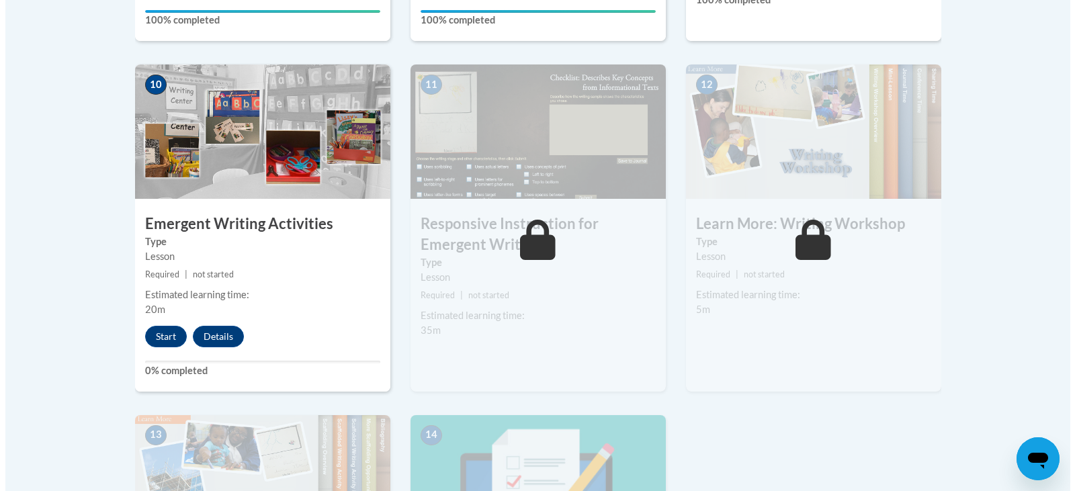
scroll to position [1502, 0]
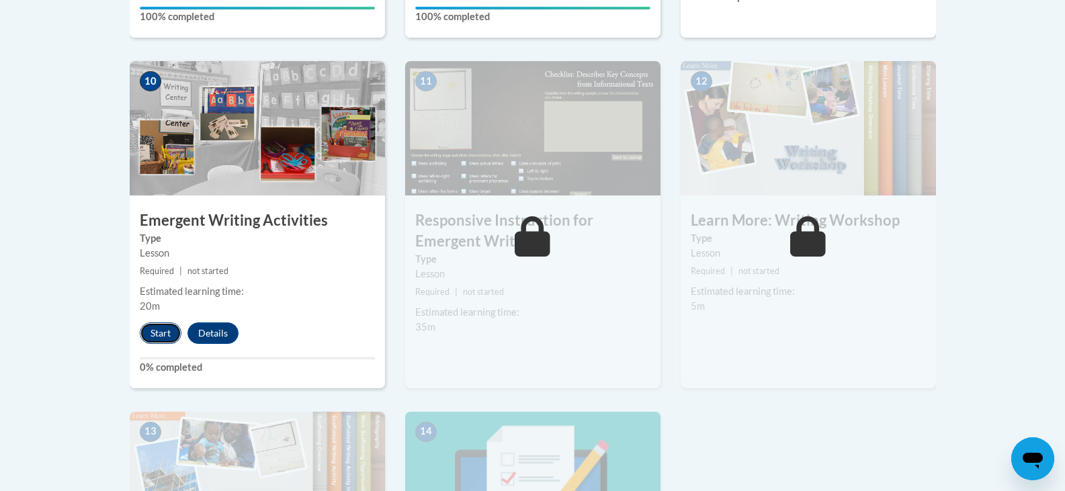
click at [159, 322] on button "Start" at bounding box center [161, 332] width 42 height 21
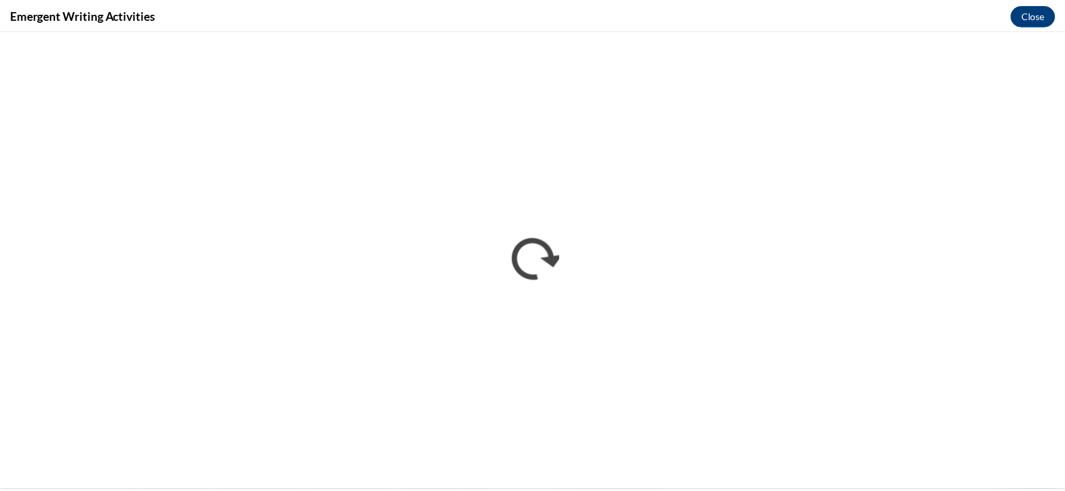
scroll to position [0, 0]
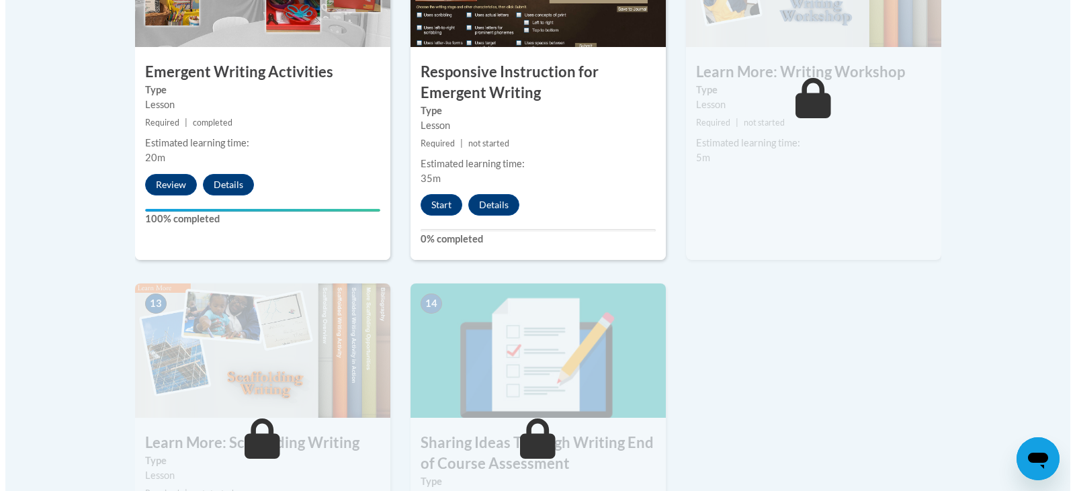
scroll to position [1661, 0]
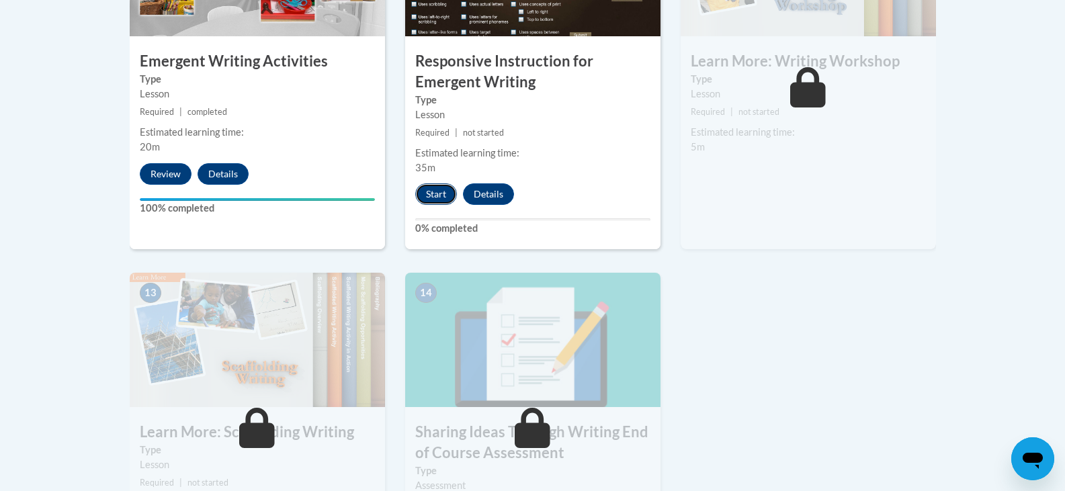
click at [442, 183] on button "Start" at bounding box center [436, 193] width 42 height 21
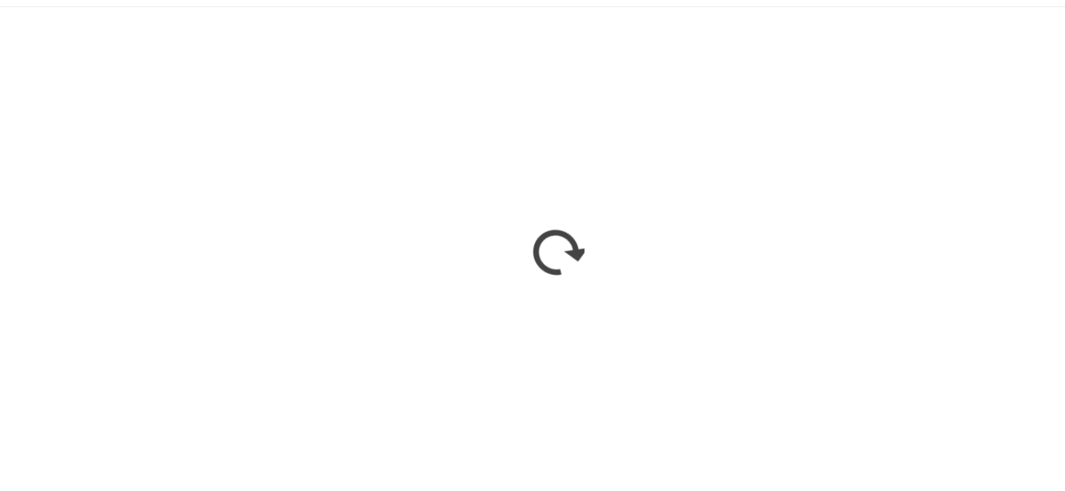
scroll to position [1660, 0]
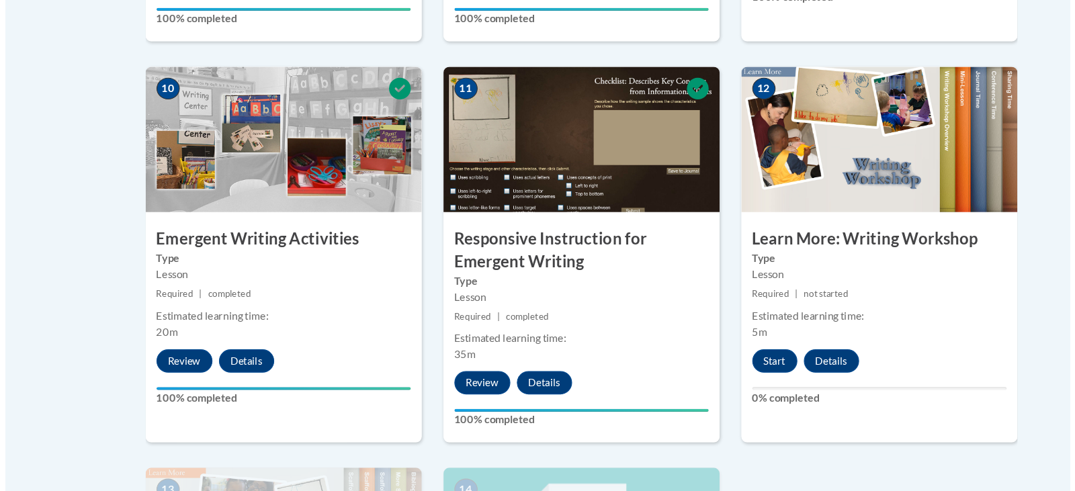
scroll to position [1497, 0]
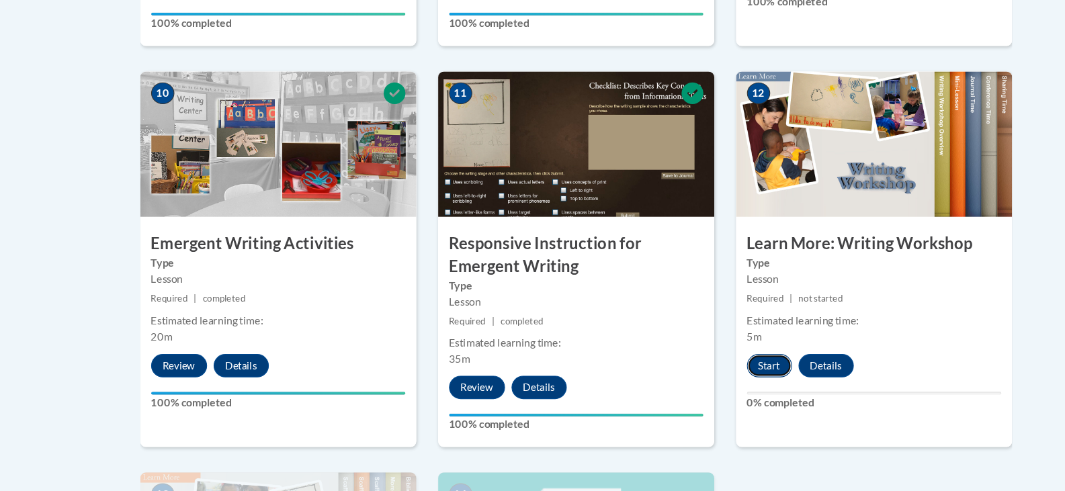
click at [715, 327] on button "Start" at bounding box center [712, 337] width 42 height 21
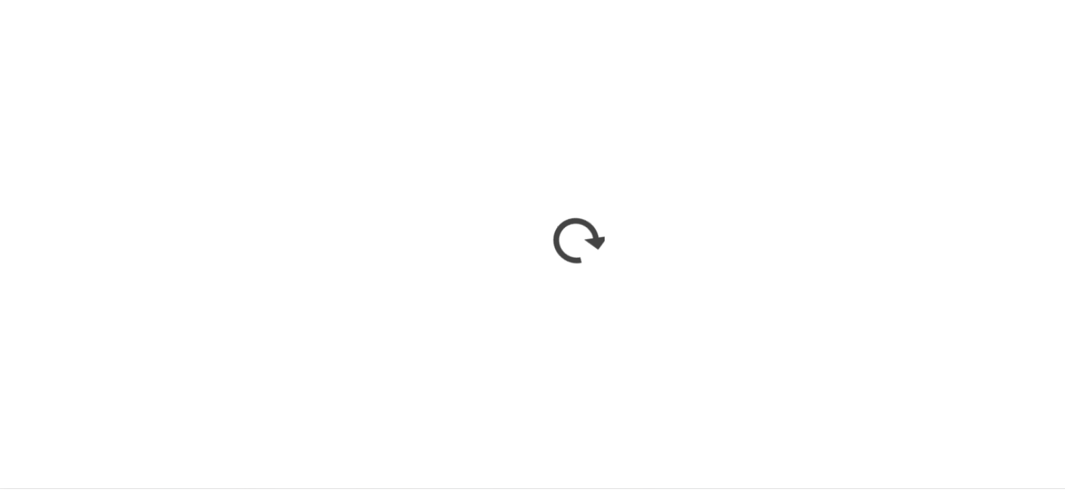
scroll to position [1496, 0]
